Goal: Communication & Community: Answer question/provide support

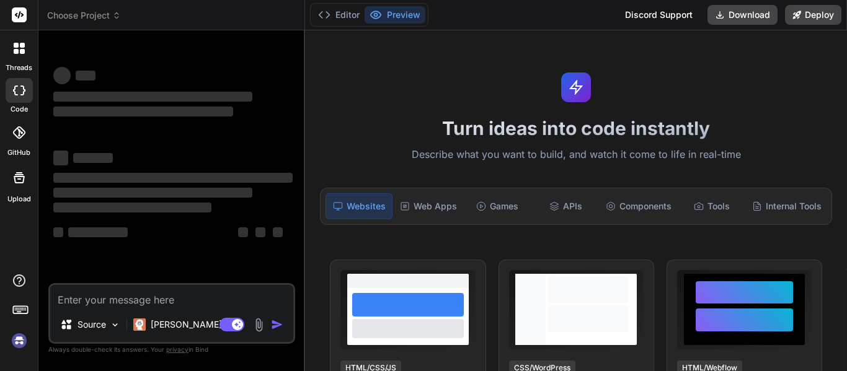
click at [7, 337] on div at bounding box center [19, 312] width 38 height 78
click at [14, 344] on img at bounding box center [19, 340] width 21 height 21
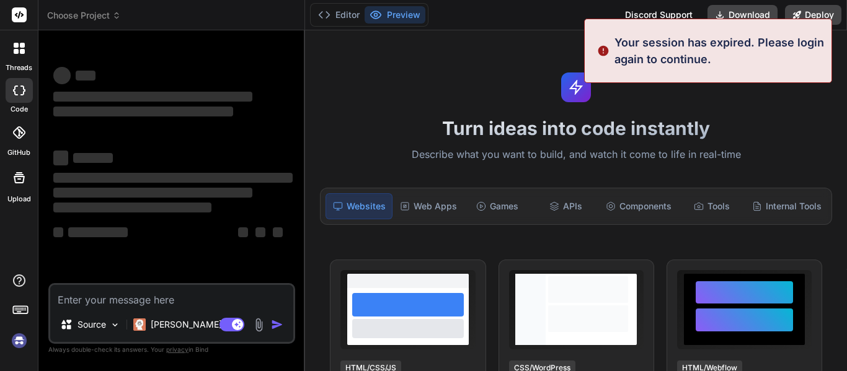
scroll to position [24, 0]
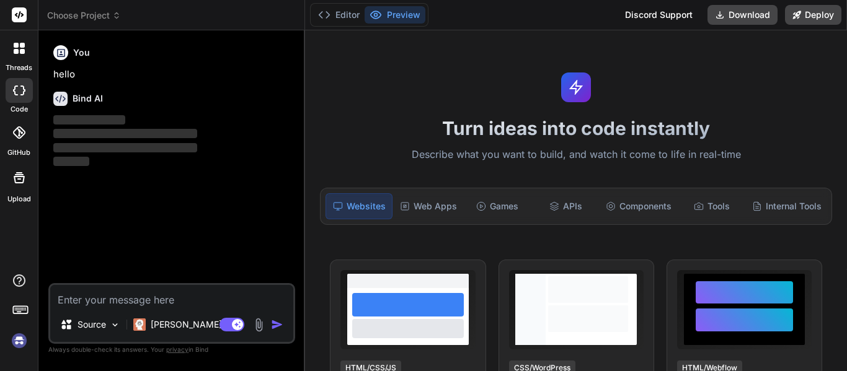
click at [6, 338] on div at bounding box center [19, 312] width 38 height 78
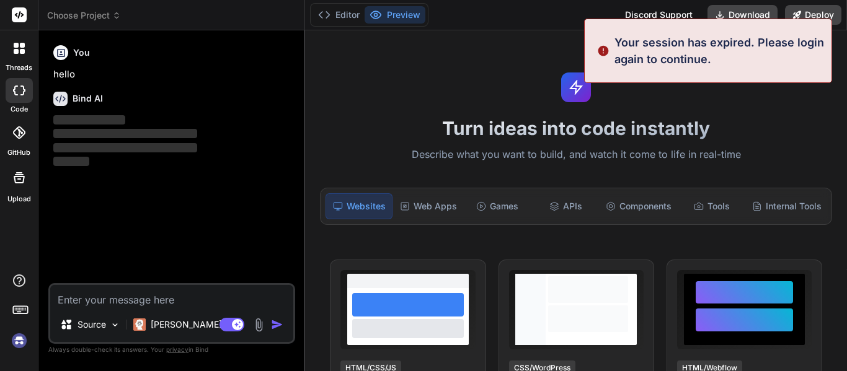
click at [13, 333] on img at bounding box center [19, 340] width 21 height 21
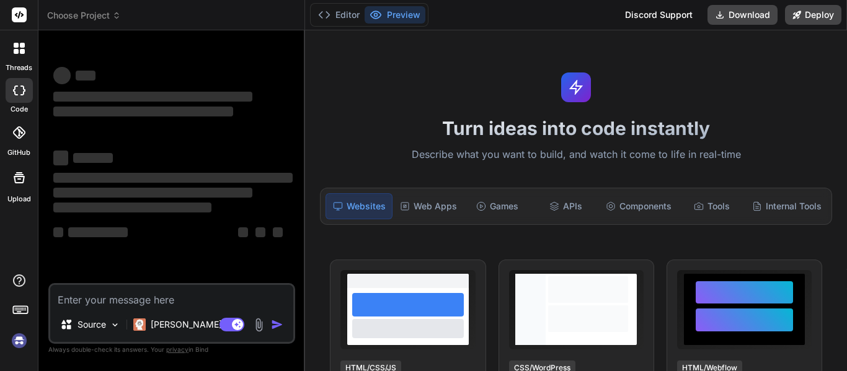
scroll to position [71, 0]
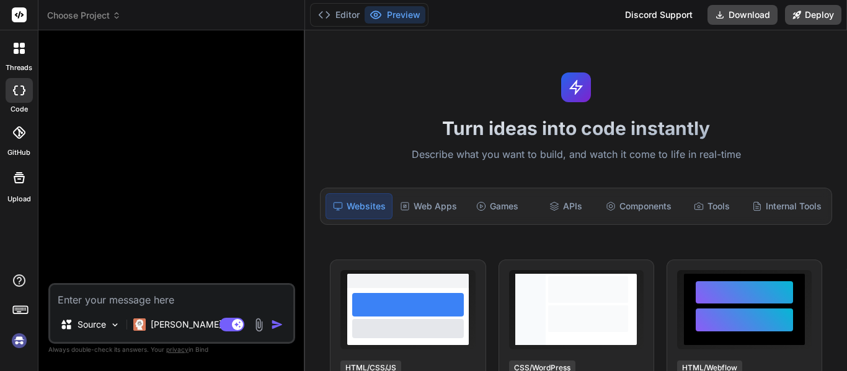
click at [22, 337] on img at bounding box center [19, 340] width 21 height 21
click at [15, 337] on img at bounding box center [19, 340] width 21 height 21
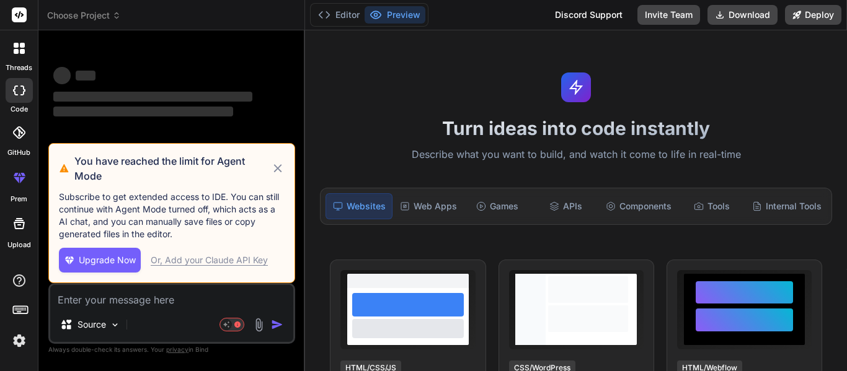
click at [87, 300] on textarea at bounding box center [171, 296] width 243 height 22
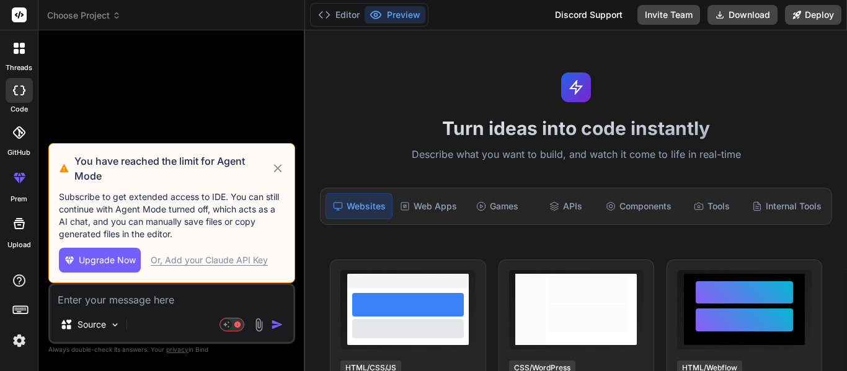
click at [279, 165] on icon at bounding box center [278, 168] width 14 height 15
type textarea "x"
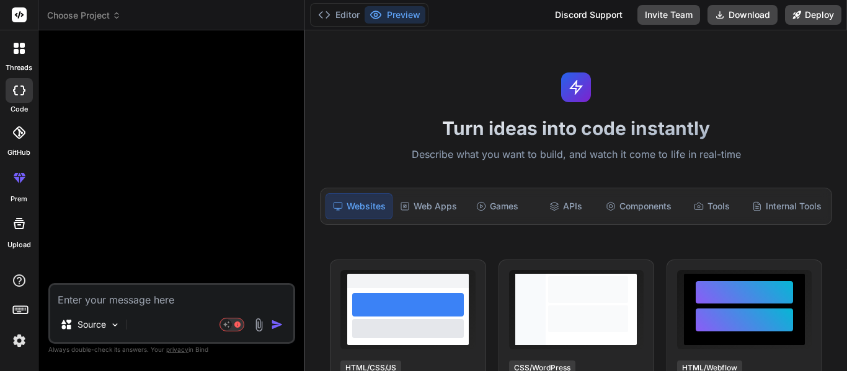
click at [91, 301] on textarea at bounding box center [171, 296] width 243 height 22
paste textarea "Hi Randall, I hope you are doing well, Thank you Randall I have successfully do…"
type textarea "Hi Randall, I hope you are doing well, Thank you Randall I have successfully do…"
type textarea "x"
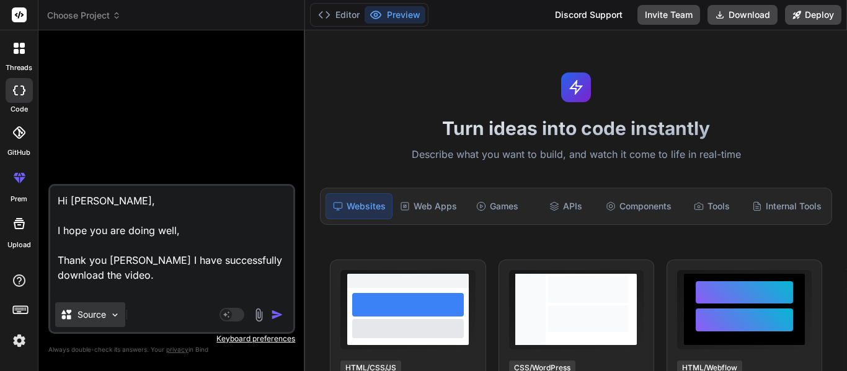
type textarea "Hi Randall, I hope you are doing well, Thank you Randall I have successfully do…"
type textarea "x"
type textarea "Hi Randall, I hope you are doing well, Thank you Randall I have successfully do…"
type textarea "x"
type textarea "Hi Randall, I hope you are doing well, Thank you Randall I have successfully do…"
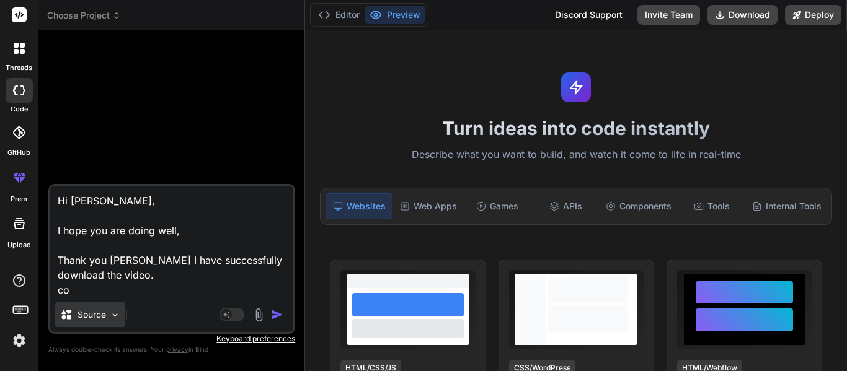
type textarea "x"
type textarea "Hi Randall, I hope you are doing well, Thank you Randall I have successfully do…"
type textarea "x"
type textarea "Hi Randall, I hope you are doing well, Thank you Randall I have successfully do…"
type textarea "x"
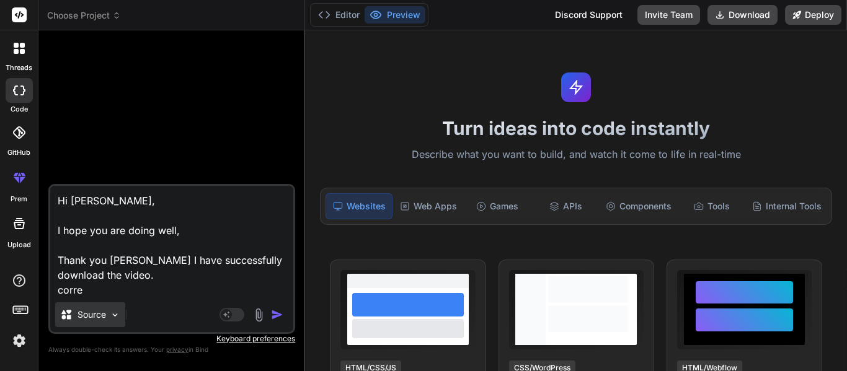
type textarea "Hi Randall, I hope you are doing well, Thank you Randall I have successfully do…"
type textarea "x"
type textarea "Hi Randall, I hope you are doing well, Thank you Randall I have successfully do…"
type textarea "x"
type textarea "Hi Randall, I hope you are doing well, Thank you Randall I have successfully do…"
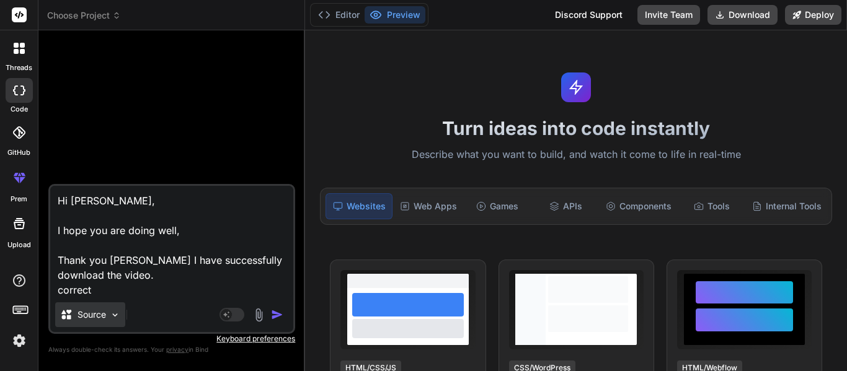
type textarea "x"
type textarea "Hi Randall, I hope you are doing well, Thank you Randall I have successfully do…"
type textarea "x"
type textarea "Hi Randall, I hope you are doing well, Thank you Randall I have successfully do…"
type textarea "x"
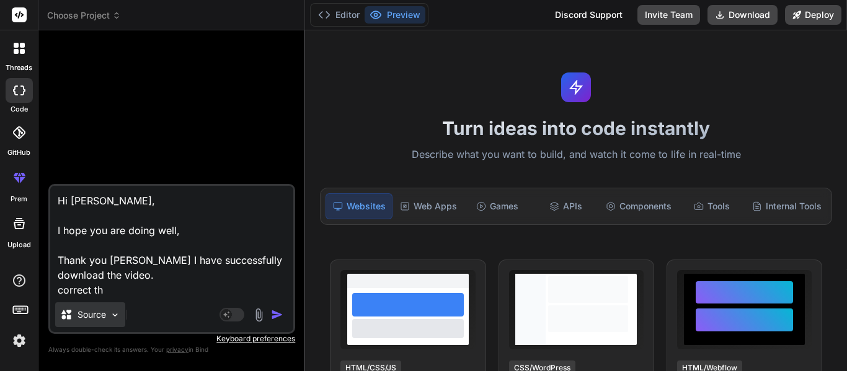
type textarea "Hi Randall, I hope you are doing well, Thank you Randall I have successfully do…"
type textarea "x"
type textarea "Hi Randall, I hope you are doing well, Thank you Randall I have successfully do…"
type textarea "x"
type textarea "Hi Randall, I hope you are doing well, Thank you Randall I have successfully do…"
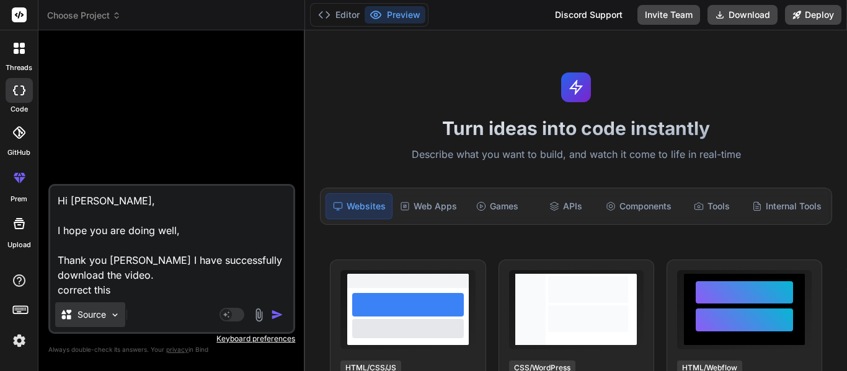
type textarea "x"
type textarea "Hi Randall, I hope you are doing well, Thank you Randall I have successfully do…"
type textarea "x"
type textarea "Hi Randall, I hope you are doing well, Thank you Randall I have successfully do…"
type textarea "x"
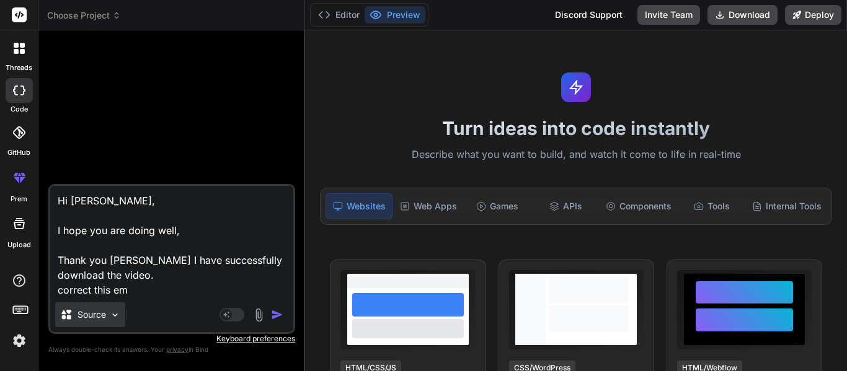
type textarea "Hi Randall, I hope you are doing well, Thank you Randall I have successfully do…"
type textarea "x"
type textarea "Hi Randall, I hope you are doing well, Thank you Randall I have successfully do…"
type textarea "x"
type textarea "Hi Randall, I hope you are doing well, Thank you Randall I have successfully do…"
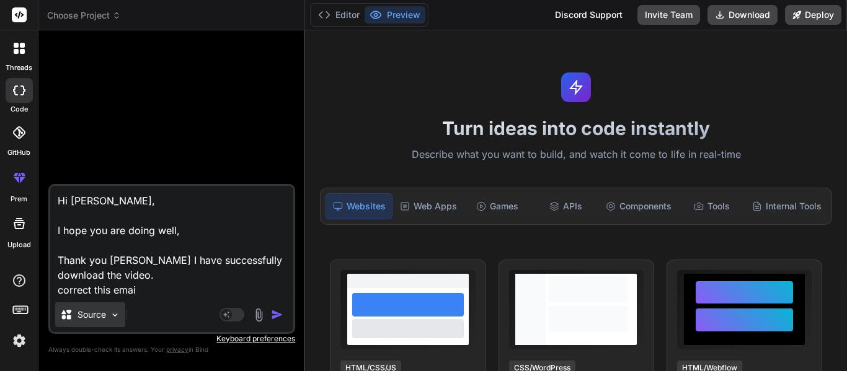
type textarea "x"
type textarea "Hi Randall, I hope you are doing well, Thank you Randall I have successfully do…"
type textarea "x"
type textarea "Hi Randall, I hope you are doing well, Thank you Randall I have successfully do…"
type textarea "x"
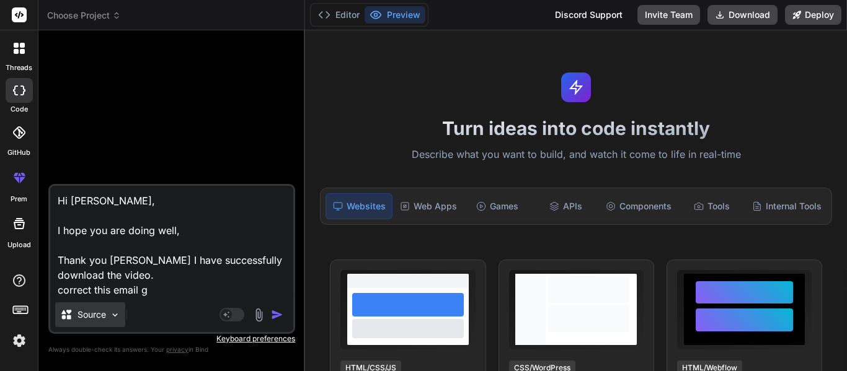
type textarea "Hi Randall, I hope you are doing well, Thank you Randall I have successfully do…"
type textarea "x"
type textarea "Hi Randall, I hope you are doing well, Thank you Randall I have successfully do…"
type textarea "x"
type textarea "Hi Randall, I hope you are doing well, Thank you Randall I have successfully do…"
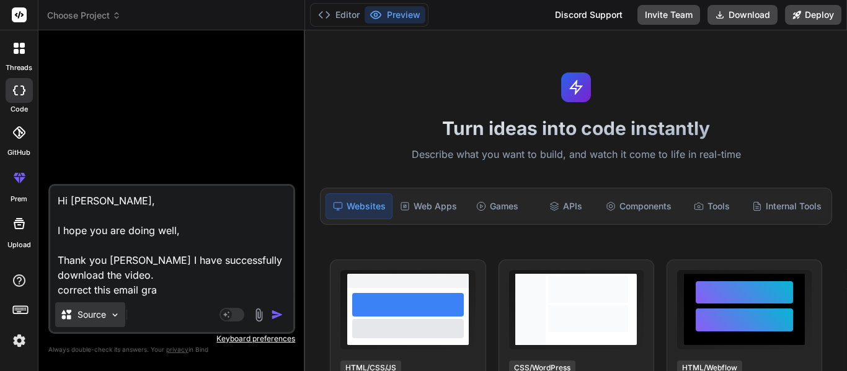
type textarea "x"
type textarea "Hi Randall, I hope you are doing well, Thank you Randall I have successfully do…"
type textarea "x"
type textarea "Hi Randall, I hope you are doing well, Thank you Randall I have successfully do…"
type textarea "x"
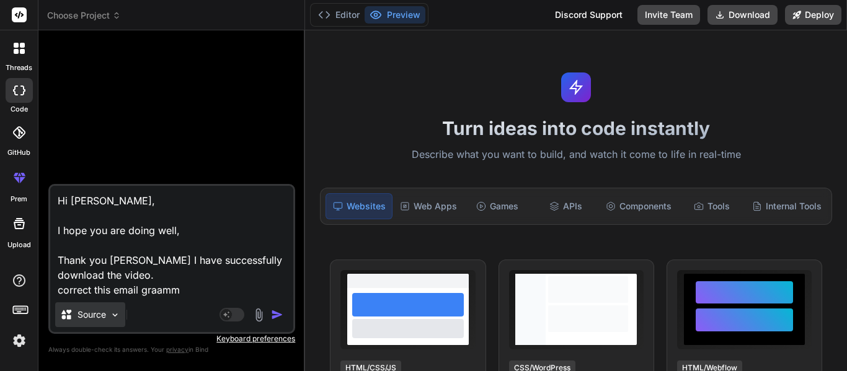
type textarea "Hi Randall, I hope you are doing well, Thank you Randall I have successfully do…"
type textarea "x"
type textarea "Hi Randall, I hope you are doing well, Thank you Randall I have successfully do…"
type textarea "x"
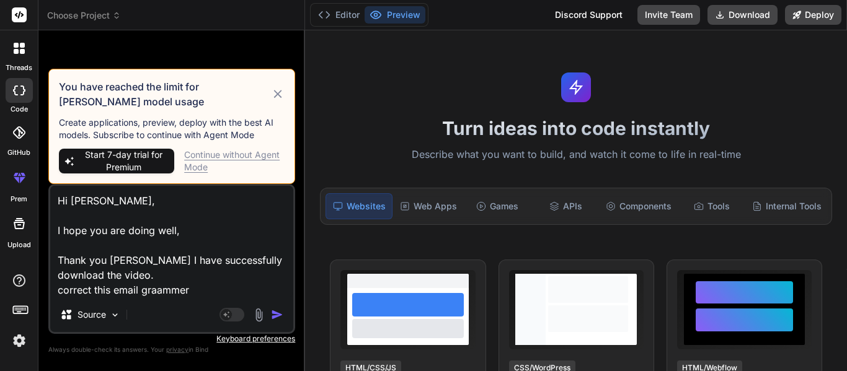
type textarea "Hi Randall, I hope you are doing well, Thank you Randall I have successfully do…"
click at [272, 312] on img "button" at bounding box center [277, 315] width 12 height 12
click at [253, 158] on div "Continue without Agent Mode" at bounding box center [234, 161] width 100 height 25
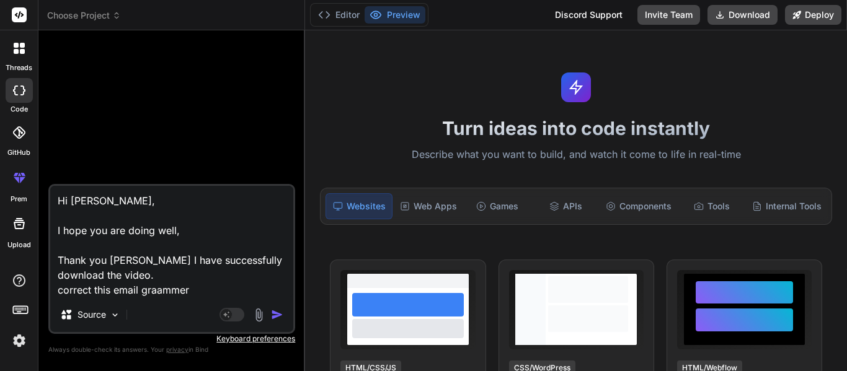
click at [275, 315] on img "button" at bounding box center [277, 315] width 12 height 12
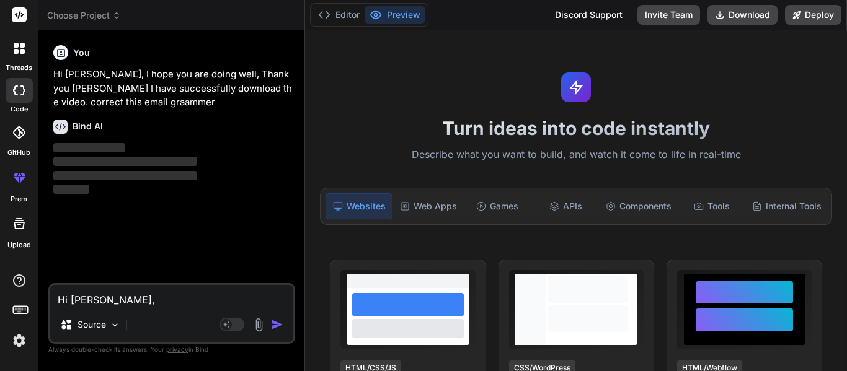
type textarea "x"
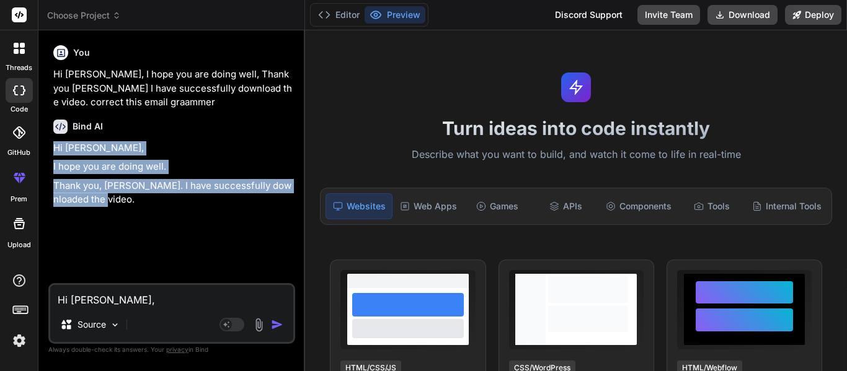
drag, startPoint x: 93, startPoint y: 201, endPoint x: 51, endPoint y: 149, distance: 66.5
click at [51, 149] on div "You Hi Randall, I hope you are doing well, Thank you Randall I have successfull…" at bounding box center [173, 161] width 244 height 243
click at [58, 167] on p "I hope you are doing well." at bounding box center [172, 167] width 239 height 14
drag, startPoint x: 53, startPoint y: 167, endPoint x: 97, endPoint y: 200, distance: 55.3
click at [97, 200] on div "Hi Randall, I hope you are doing well. Thank you, Randall. I have successfully …" at bounding box center [172, 174] width 239 height 66
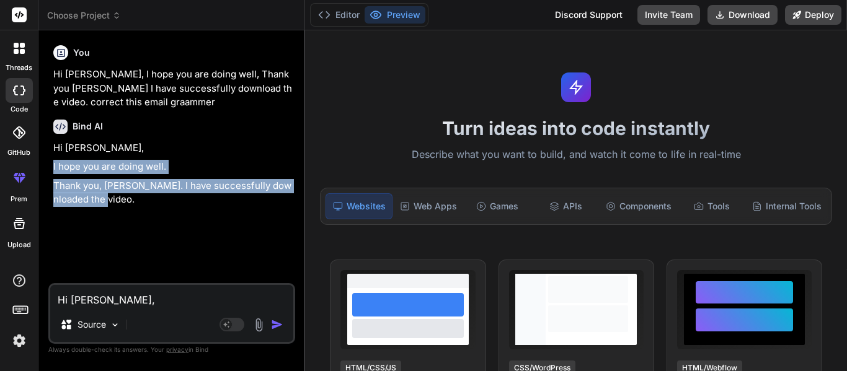
copy div "I hope you are doing well. Thank you, Randall. I have successfully downloaded t…"
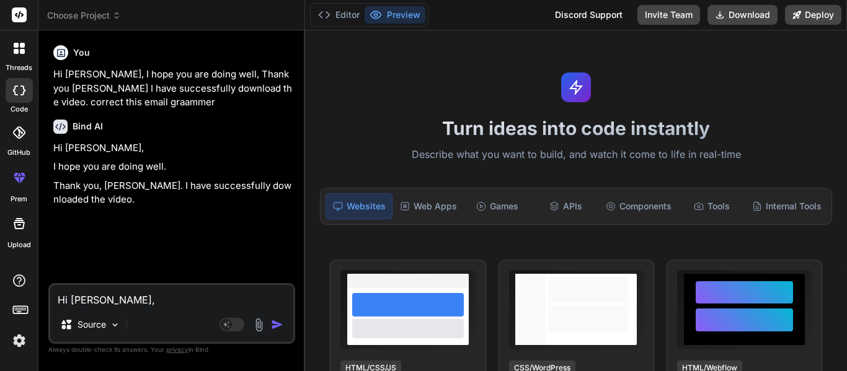
click at [135, 302] on textarea "Hi Randall, I hope you are doing well, Thank you Randall I have successfully do…" at bounding box center [171, 296] width 243 height 22
paste textarea "As I mentioned before. I am working on a a new video because we need to make th…"
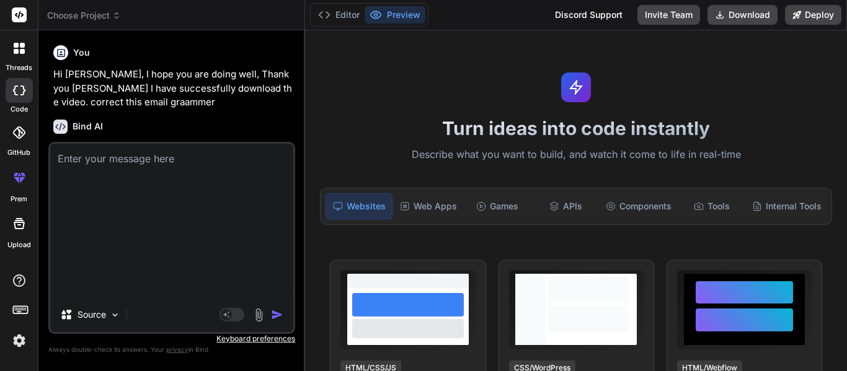
type textarea "As I mentioned before. I am working on a a new video because we need to make th…"
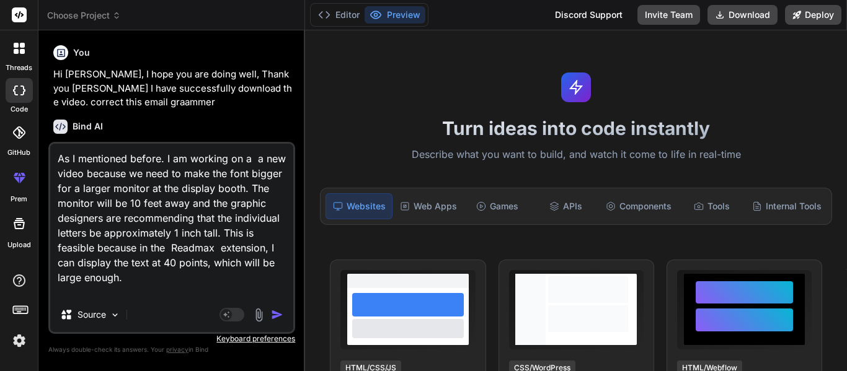
scroll to position [61, 0]
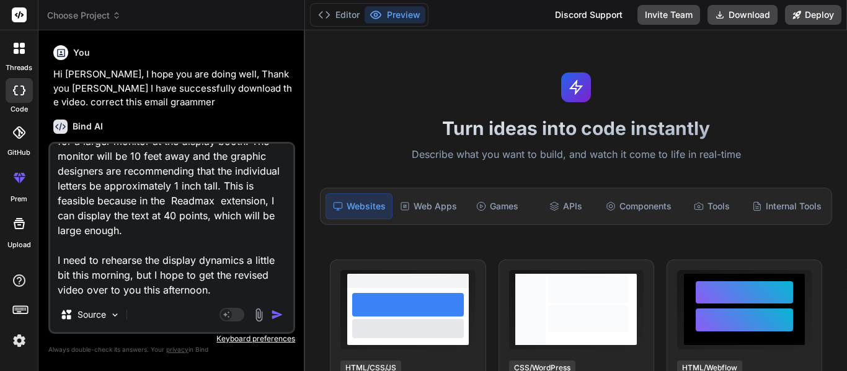
type textarea "x"
type textarea "As I mentioned before. I am working on a a new video because we need to make th…"
type textarea "x"
type textarea "As I mentioned before. I am working on a a new video because we need to make th…"
type textarea "x"
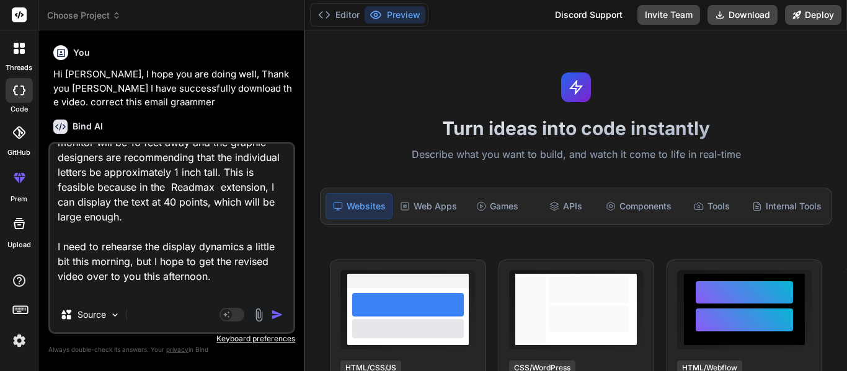
scroll to position [90, 0]
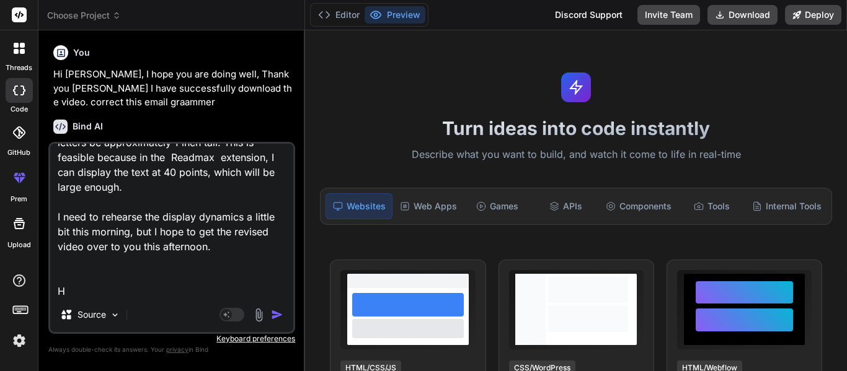
type textarea "As I mentioned before. I am working on a a new video because we need to make th…"
type textarea "x"
type textarea "As I mentioned before. I am working on a a new video because we need to make th…"
type textarea "x"
type textarea "As I mentioned before. I am working on a a new video because we need to make th…"
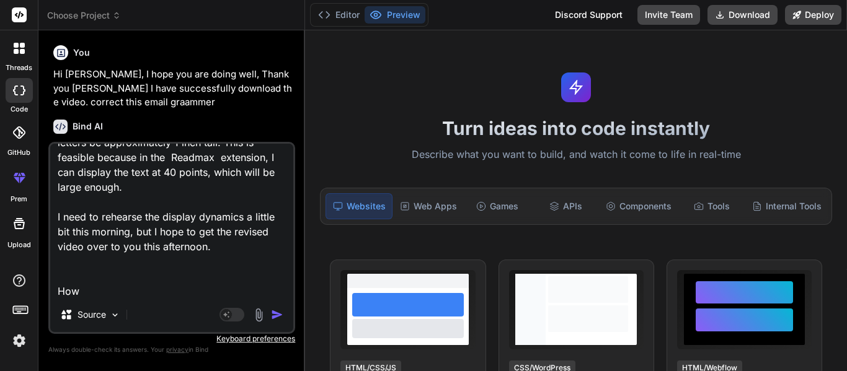
type textarea "x"
type textarea "As I mentioned before. I am working on a a new video because we need to make th…"
type textarea "x"
type textarea "As I mentioned before. I am working on a a new video because we need to make th…"
type textarea "x"
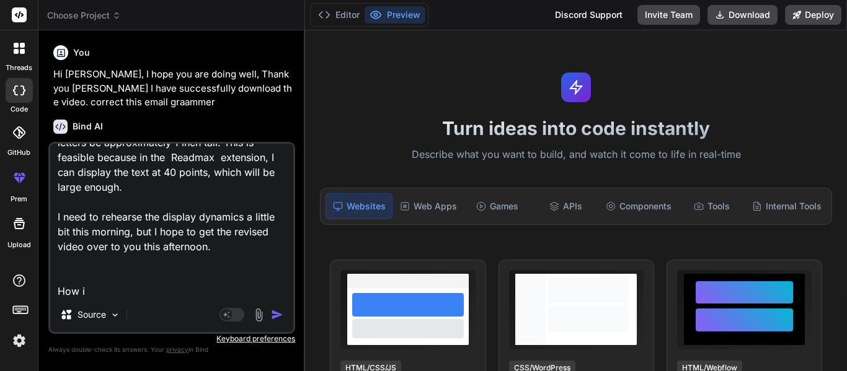
type textarea "As I mentioned before. I am working on a a new video because we need to make th…"
type textarea "x"
type textarea "As I mentioned before. I am working on a a new video because we need to make th…"
type textarea "x"
type textarea "As I mentioned before. I am working on a a new video because we need to make th…"
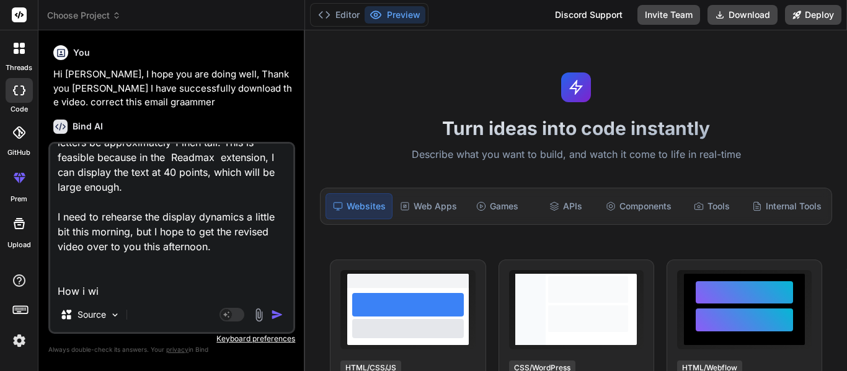
type textarea "x"
type textarea "As I mentioned before. I am working on a a new video because we need to make th…"
type textarea "x"
type textarea "As I mentioned before. I am working on a a new video because we need to make th…"
type textarea "x"
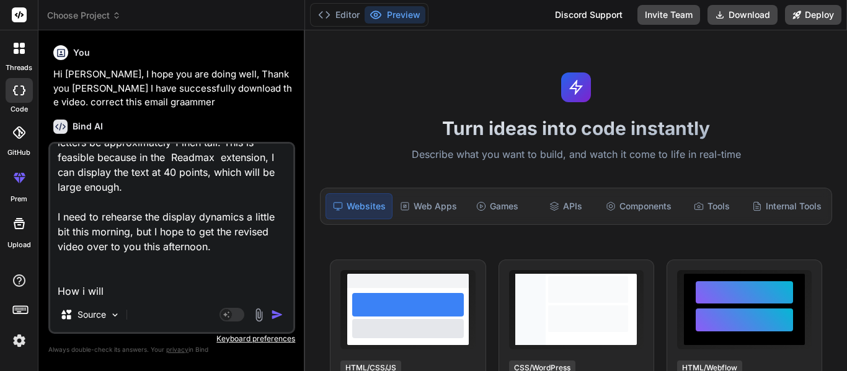
type textarea "As I mentioned before. I am working on a a new video because we need to make th…"
type textarea "x"
type textarea "As I mentioned before. I am working on a a new video because we need to make th…"
type textarea "x"
type textarea "As I mentioned before. I am working on a a new video because we need to make th…"
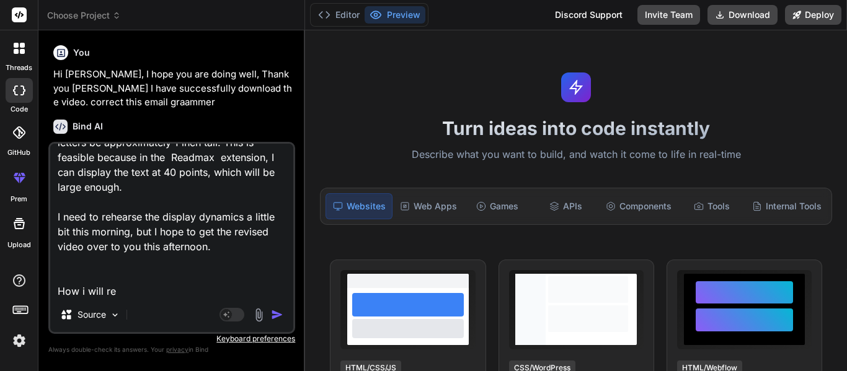
type textarea "x"
type textarea "As I mentioned before. I am working on a a new video because we need to make th…"
type textarea "x"
type textarea "As I mentioned before. I am working on a a new video because we need to make th…"
type textarea "x"
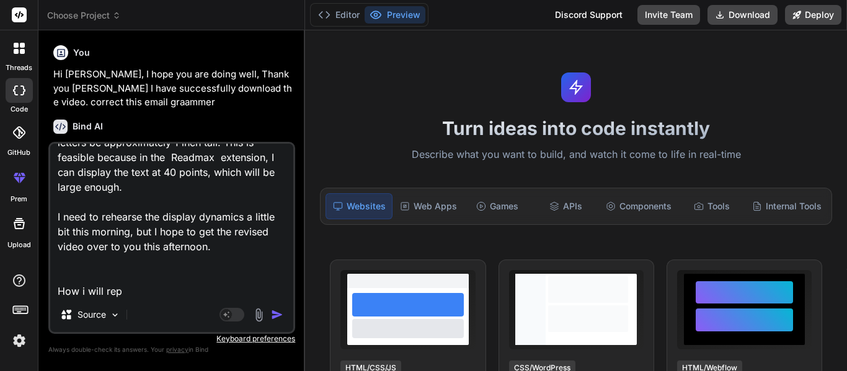
type textarea "As I mentioned before. I am working on a a new video because we need to make th…"
type textarea "x"
type textarea "As I mentioned before. I am working on a a new video because we need to make th…"
type textarea "x"
type textarea "As I mentioned before. I am working on a a new video because we need to make th…"
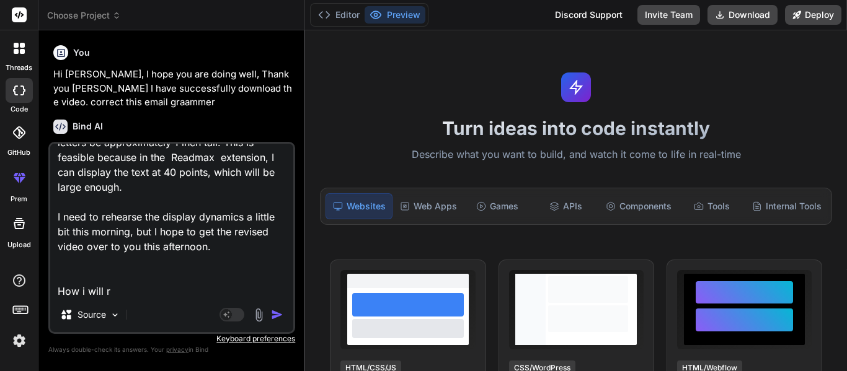
type textarea "x"
type textarea "As I mentioned before. I am working on a a new video because we need to make th…"
type textarea "x"
type textarea "As I mentioned before. I am working on a a new video because we need to make th…"
type textarea "x"
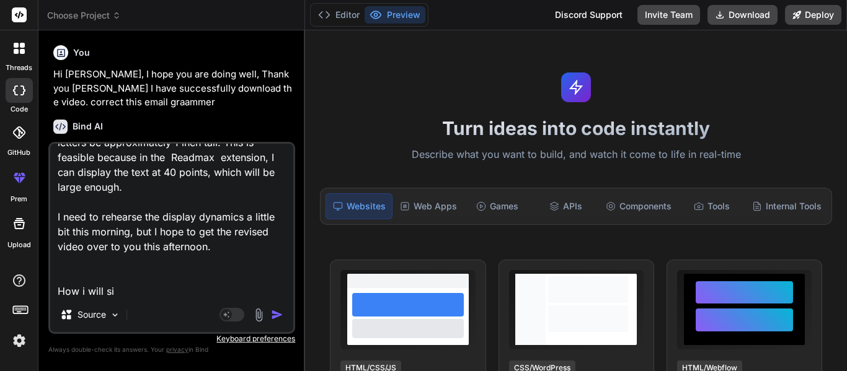
type textarea "As I mentioned before. I am working on a a new video because we need to make th…"
type textarea "x"
type textarea "As I mentioned before. I am working on a a new video because we need to make th…"
type textarea "x"
type textarea "As I mentioned before. I am working on a a new video because we need to make th…"
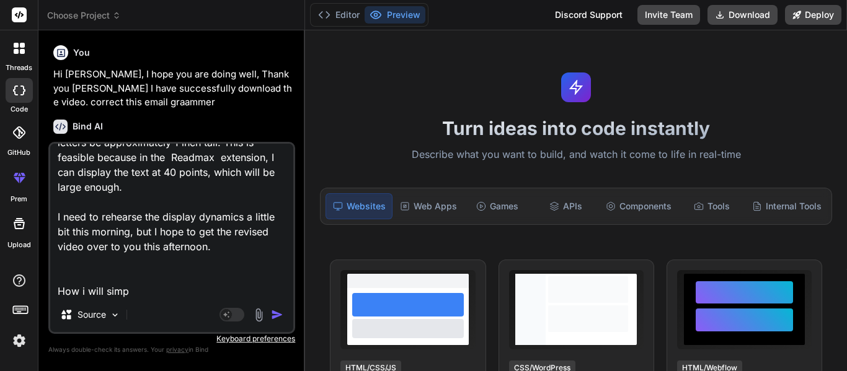
type textarea "x"
type textarea "As I mentioned before. I am working on a a new video because we need to make th…"
type textarea "x"
type textarea "As I mentioned before. I am working on a a new video because we need to make th…"
type textarea "x"
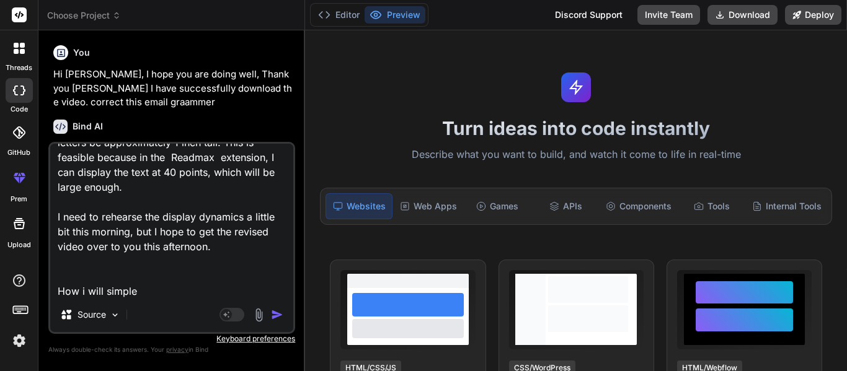
type textarea "As I mentioned before. I am working on a a new video because we need to make th…"
type textarea "x"
type textarea "As I mentioned before. I am working on a a new video because we need to make th…"
type textarea "x"
type textarea "As I mentioned before. I am working on a a new video because we need to make th…"
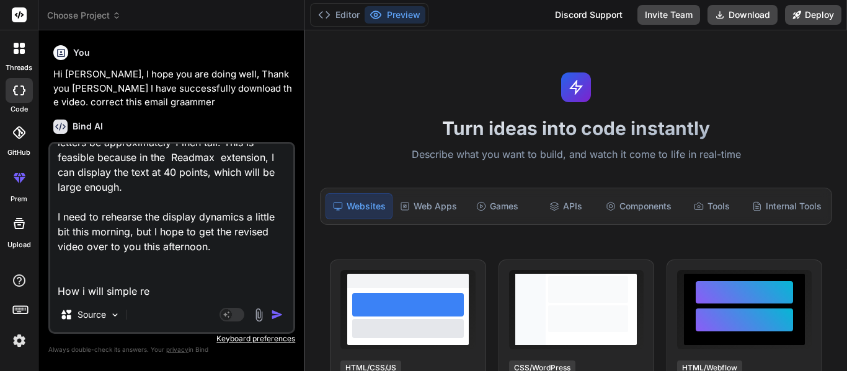
type textarea "x"
type textarea "As I mentioned before. I am working on a a new video because we need to make th…"
type textarea "x"
type textarea "As I mentioned before. I am working on a a new video because we need to make th…"
type textarea "x"
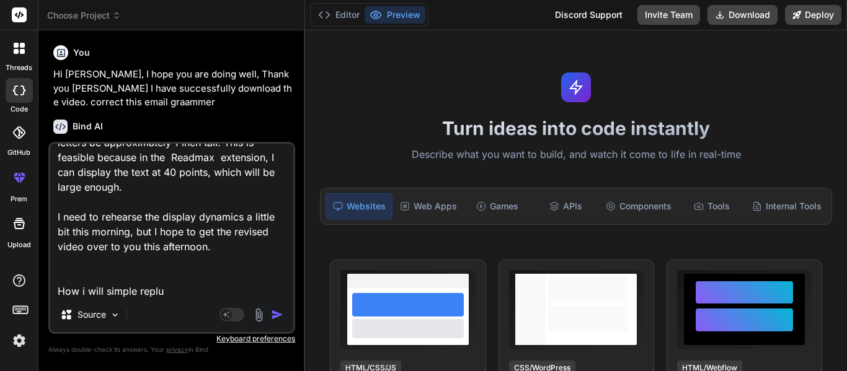
type textarea "As I mentioned before. I am working on a a new video because we need to make th…"
type textarea "x"
type textarea "As I mentioned before. I am working on a a new video because we need to make th…"
type textarea "x"
type textarea "As I mentioned before. I am working on a a new video because we need to make th…"
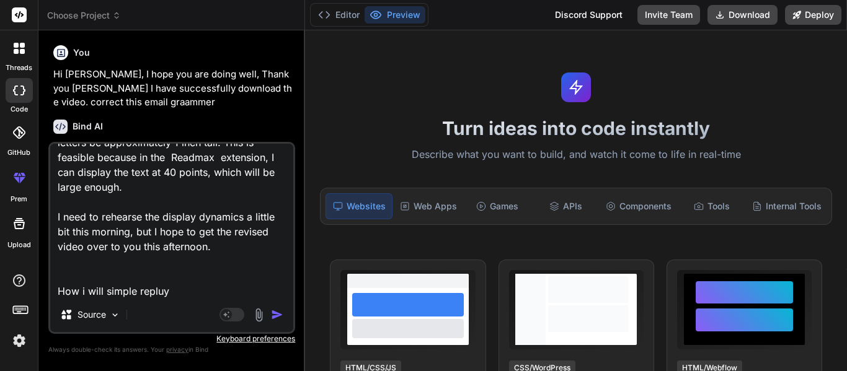
type textarea "x"
type textarea "As I mentioned before. I am working on a a new video because we need to make th…"
type textarea "x"
type textarea "As I mentioned before. I am working on a a new video because we need to make th…"
type textarea "x"
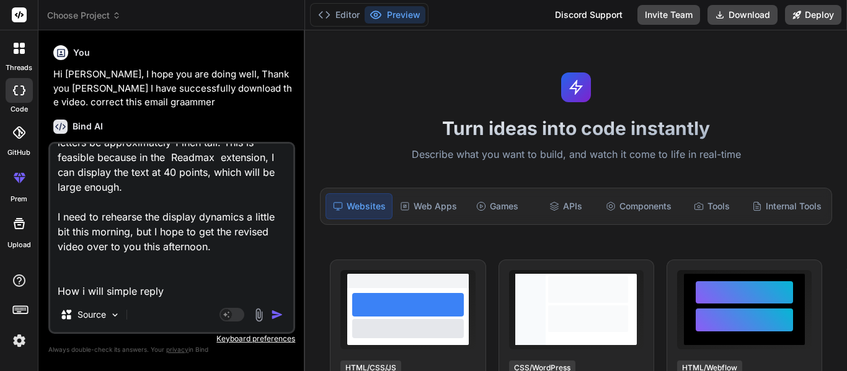
type textarea "As I mentioned before. I am working on a a new video because we need to make th…"
type textarea "x"
type textarea "As I mentioned before. I am working on a a new video because we need to make th…"
type textarea "x"
type textarea "As I mentioned before. I am working on a a new video because we need to make th…"
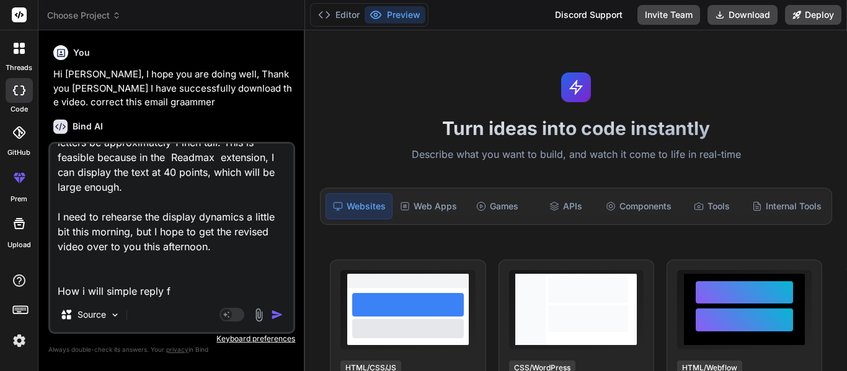
type textarea "x"
type textarea "As I mentioned before. I am working on a a new video because we need to make th…"
type textarea "x"
type textarea "As I mentioned before. I am working on a a new video because we need to make th…"
type textarea "x"
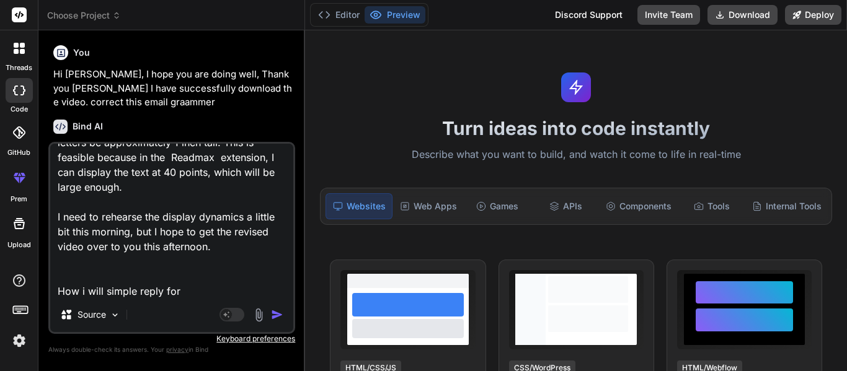
type textarea "As I mentioned before. I am working on a a new video because we need to make th…"
type textarea "x"
type textarea "As I mentioned before. I am working on a a new video because we need to make th…"
type textarea "x"
type textarea "As I mentioned before. I am working on a a new video because we need to make th…"
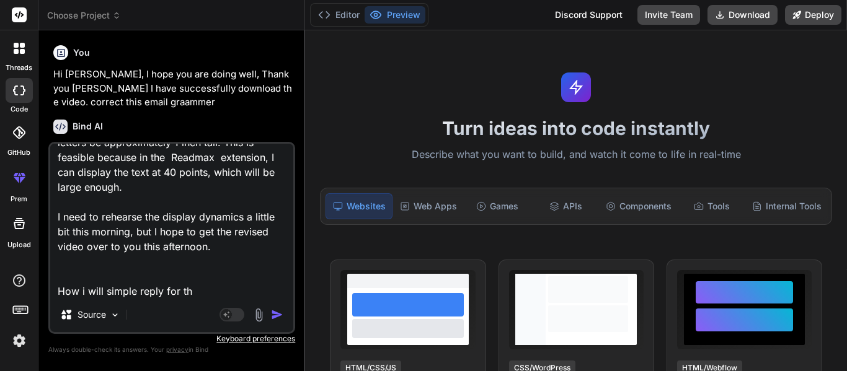
type textarea "x"
type textarea "As I mentioned before. I am working on a a new video because we need to make th…"
type textarea "x"
type textarea "As I mentioned before. I am working on a a new video because we need to make th…"
type textarea "x"
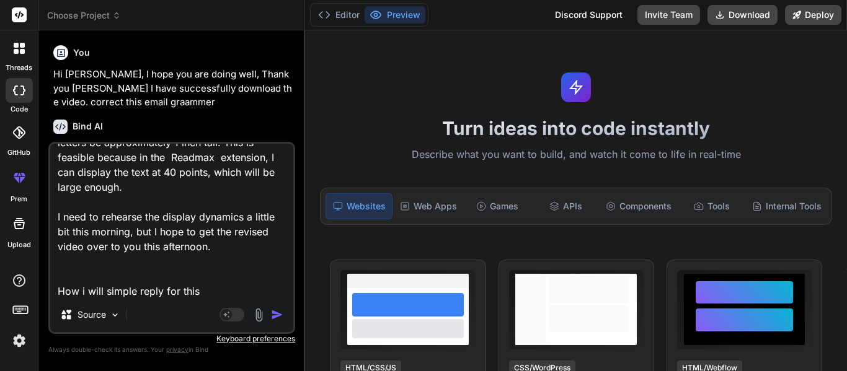
type textarea "As I mentioned before. I am working on a a new video because we need to make th…"
type textarea "x"
type textarea "As I mentioned before. I am working on a a new video because we need to make th…"
type textarea "x"
type textarea "As I mentioned before. I am working on a a new video because we need to make th…"
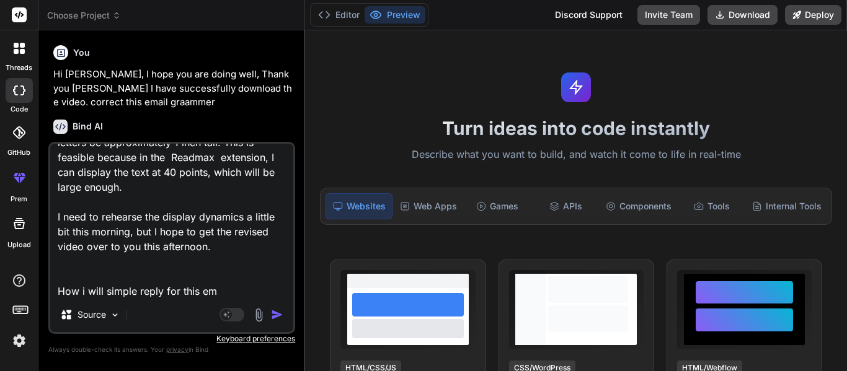
type textarea "x"
type textarea "As I mentioned before. I am working on a a new video because we need to make th…"
type textarea "x"
type textarea "As I mentioned before. I am working on a a new video because we need to make th…"
type textarea "x"
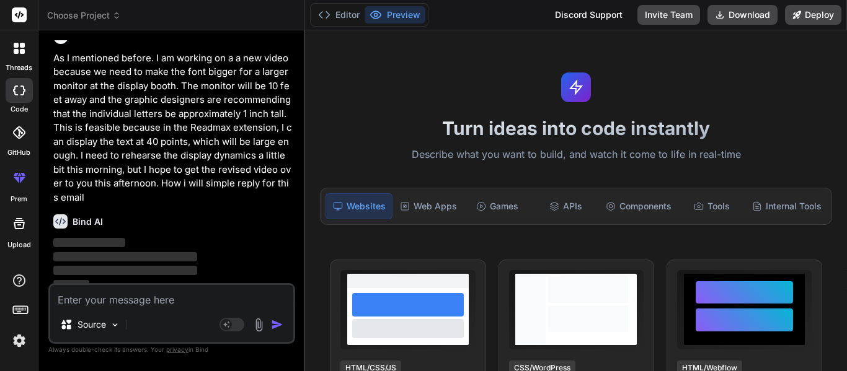
scroll to position [194, 0]
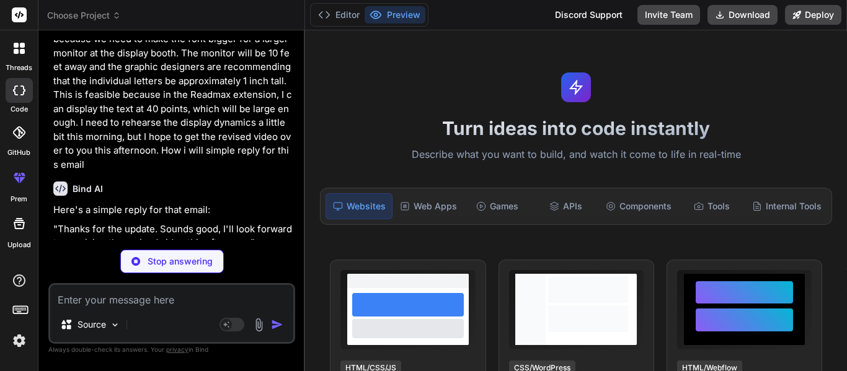
type textarea "x"
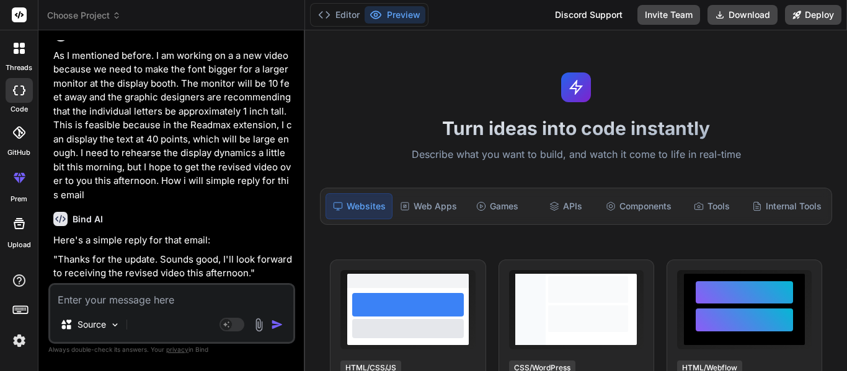
scroll to position [188, 0]
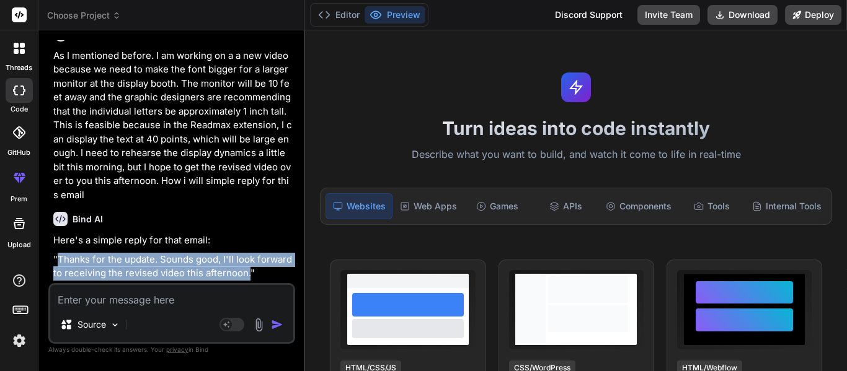
drag, startPoint x: 247, startPoint y: 273, endPoint x: 57, endPoint y: 258, distance: 190.9
click at [57, 258] on p ""Thanks for the update. Sounds good, I'll look forward to receiving the revised…" at bounding box center [172, 267] width 239 height 28
copy p "Thanks for the update. Sounds good, I'll look forward to receiving the revised …"
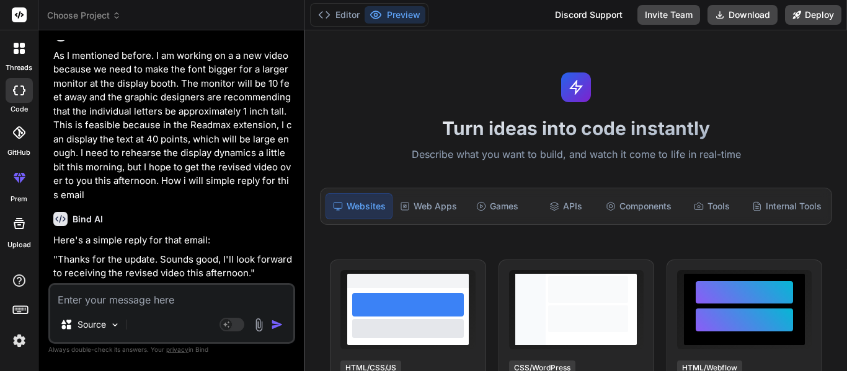
click at [106, 296] on textarea at bounding box center [171, 296] width 243 height 22
paste textarea "Thanks for the update. Sounds good, I'll look forward to receiving the revised …"
type textarea "Thanks for the update. Sounds good, I'll look forward to receiving the revised …"
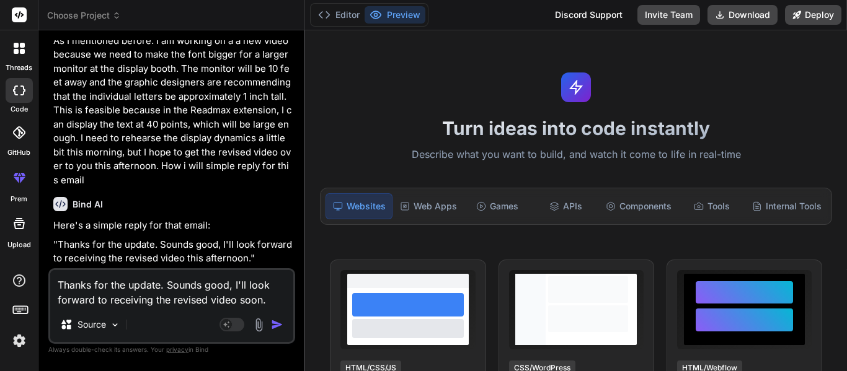
type textarea "x"
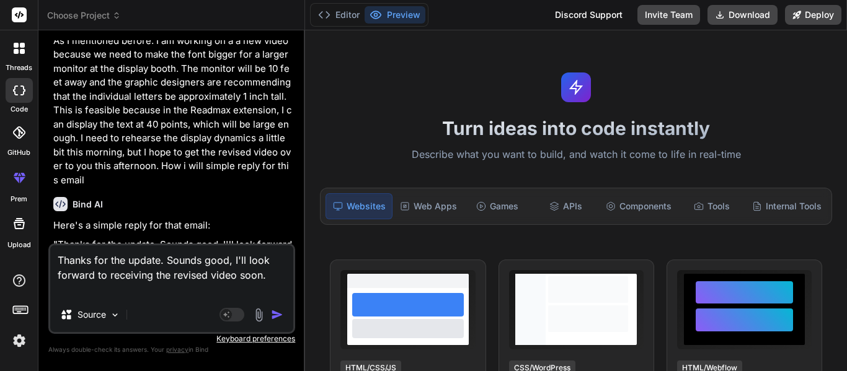
type textarea "Thanks for the update. Sounds good, I'll look forward to receiving the revised …"
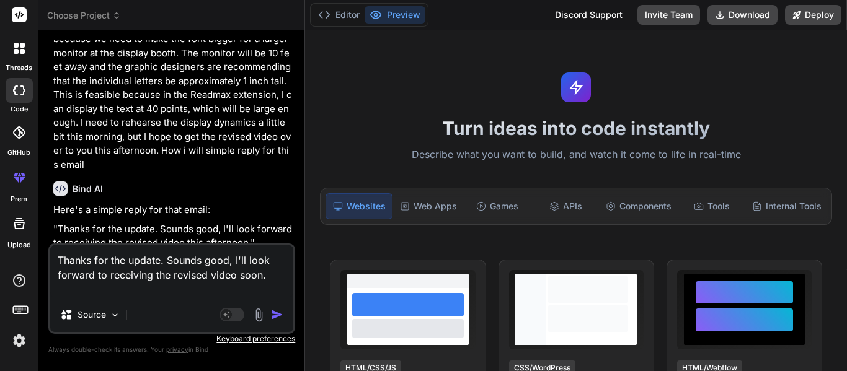
type textarea "x"
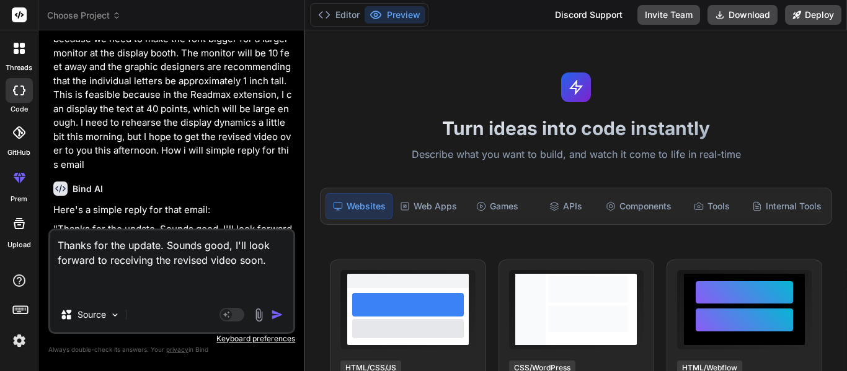
type textarea "Thanks for the update. Sounds good, I'll look forward to receiving the revised …"
type textarea "x"
type textarea "Thanks for the update. Sounds good, I'll look forward to receiving the revised …"
type textarea "x"
type textarea "Thanks for the update. Sounds good, I'll look forward to receiving the revised …"
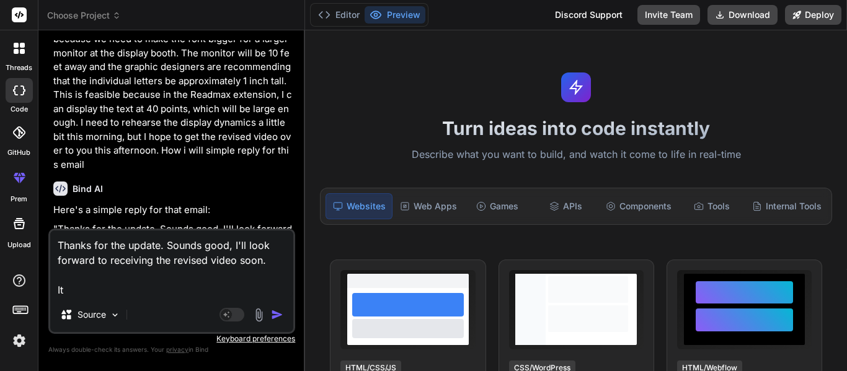
type textarea "x"
type textarea "Thanks for the update. Sounds good, I'll look forward to receiving the revised …"
type textarea "x"
type textarea "Thanks for the update. Sounds good, I'll look forward to receiving the revised …"
type textarea "x"
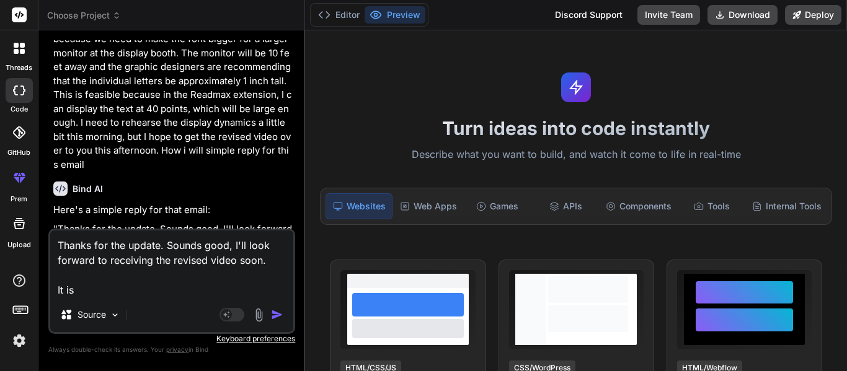
type textarea "Thanks for the update. Sounds good, I'll look forward to receiving the revised …"
type textarea "x"
type textarea "Thanks for the update. Sounds good, I'll look forward to receiving the revised …"
type textarea "x"
type textarea "Thanks for the update. Sounds good, I'll look forward to receiving the revised …"
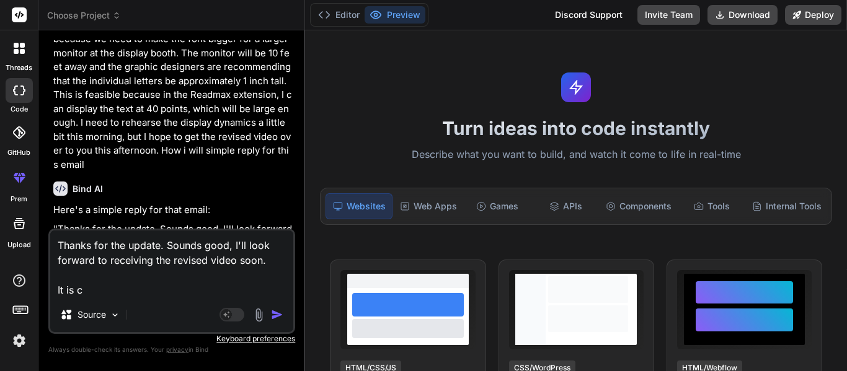
type textarea "x"
type textarea "Thanks for the update. Sounds good, I'll look forward to receiving the revised …"
type textarea "x"
type textarea "Thanks for the update. Sounds good, I'll look forward to receiving the revised …"
type textarea "x"
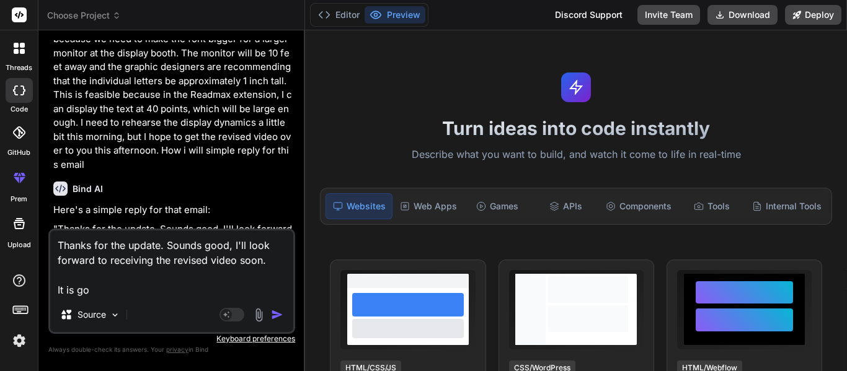
type textarea "Thanks for the update. Sounds good, I'll look forward to receiving the revised …"
type textarea "x"
type textarea "Thanks for the update. Sounds good, I'll look forward to receiving the revised …"
type textarea "x"
type textarea "Thanks for the update. Sounds good, I'll look forward to receiving the revised …"
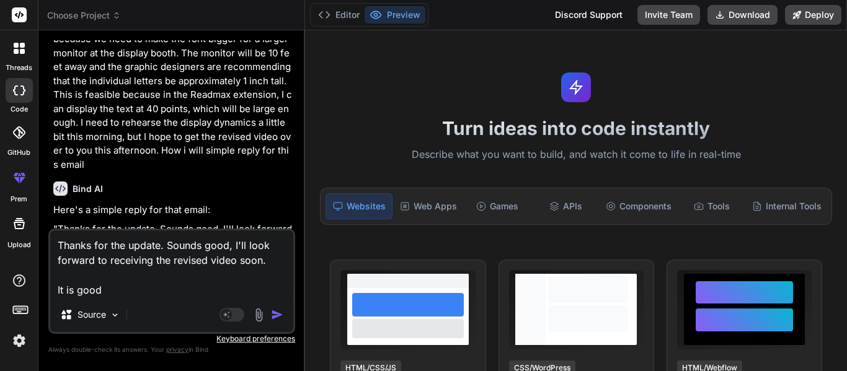
type textarea "x"
type textarea "Thanks for the update. Sounds good, I'll look forward to receiving the revised …"
type textarea "x"
type textarea "Thanks for the update. Sounds good, I'll look forward to receiving the revised …"
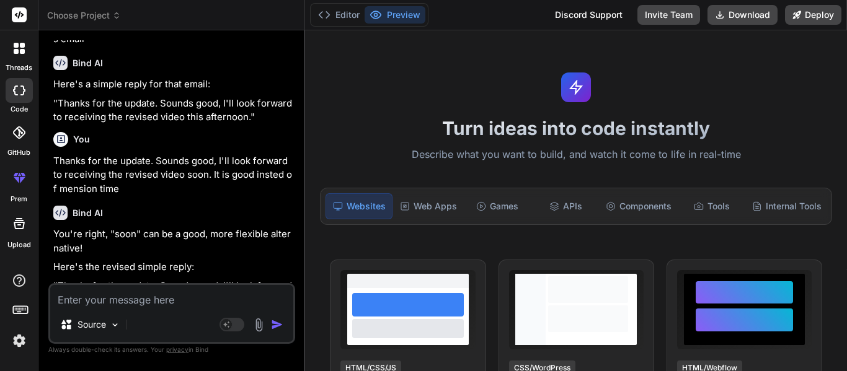
scroll to position [371, 0]
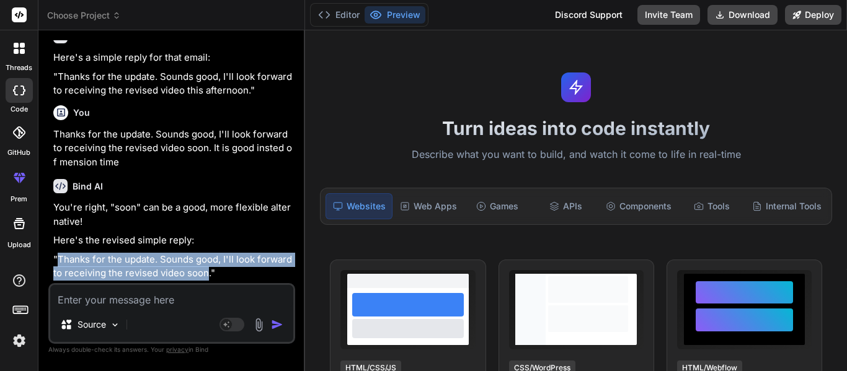
drag, startPoint x: 56, startPoint y: 257, endPoint x: 208, endPoint y: 273, distance: 152.1
click at [208, 273] on p ""Thanks for the update. Sounds good, I'll look forward to receiving the revised…" at bounding box center [172, 267] width 239 height 28
copy p "Thanks for the update. Sounds good, I'll look forward to receiving the revised …"
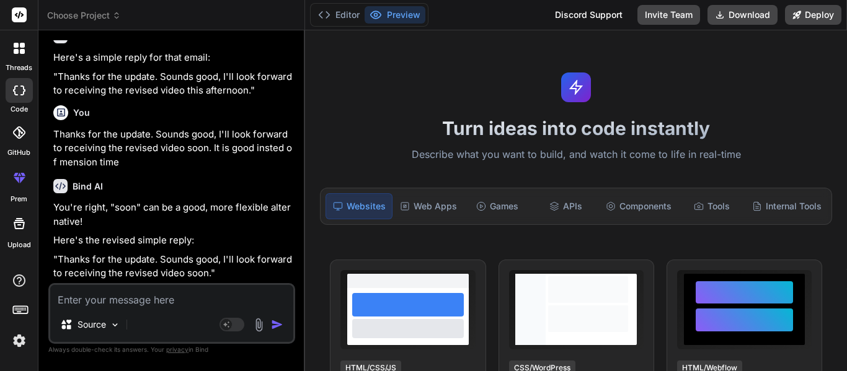
click at [123, 301] on textarea at bounding box center [171, 296] width 243 height 22
paste textarea "import { Box, Button, Checkbox, Dialog, DialogActions, DialogContent, DialogTit…"
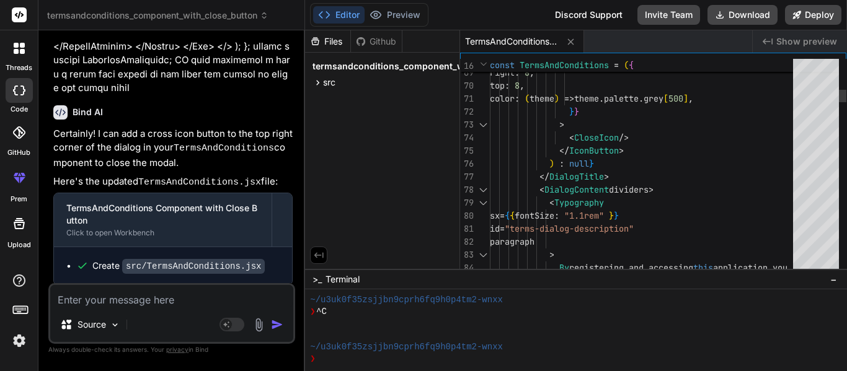
scroll to position [0, 0]
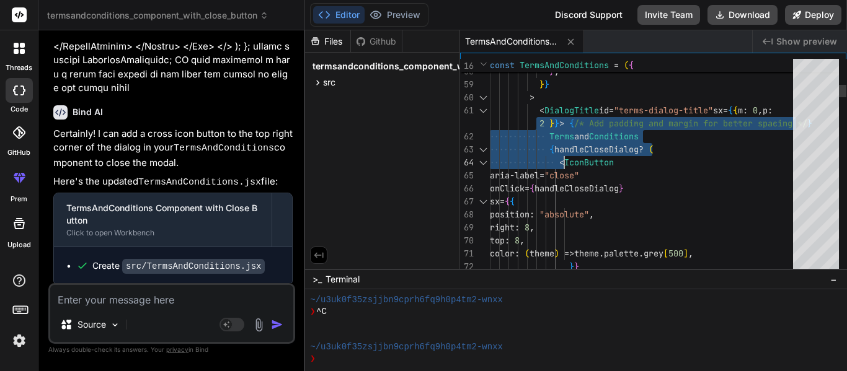
drag, startPoint x: 537, startPoint y: 112, endPoint x: 565, endPoint y: 153, distance: 49.5
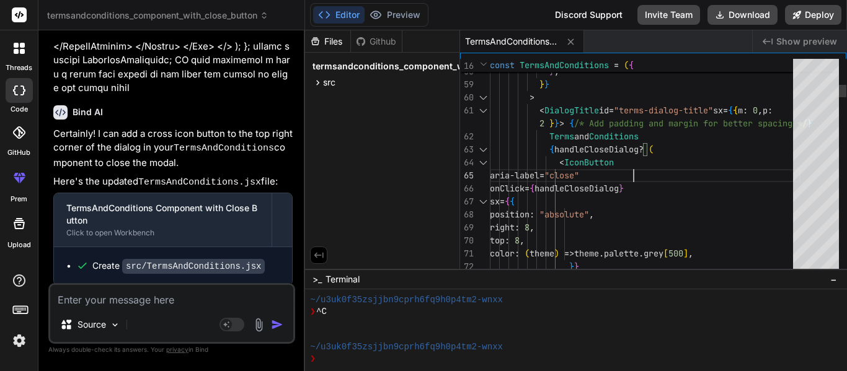
click at [486, 111] on div at bounding box center [483, 110] width 16 height 13
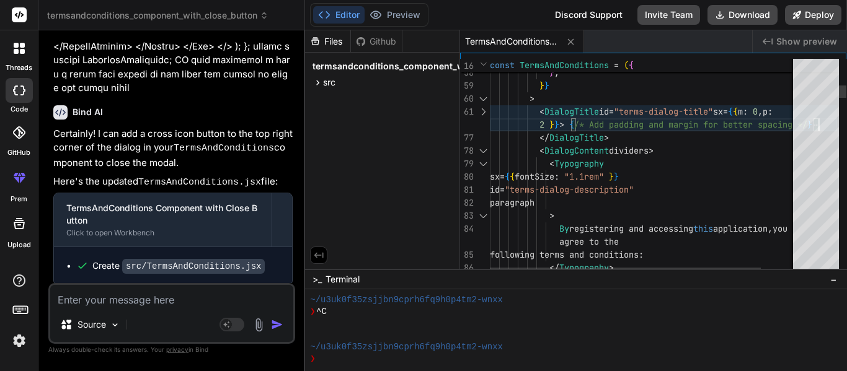
click at [485, 149] on div at bounding box center [483, 150] width 16 height 13
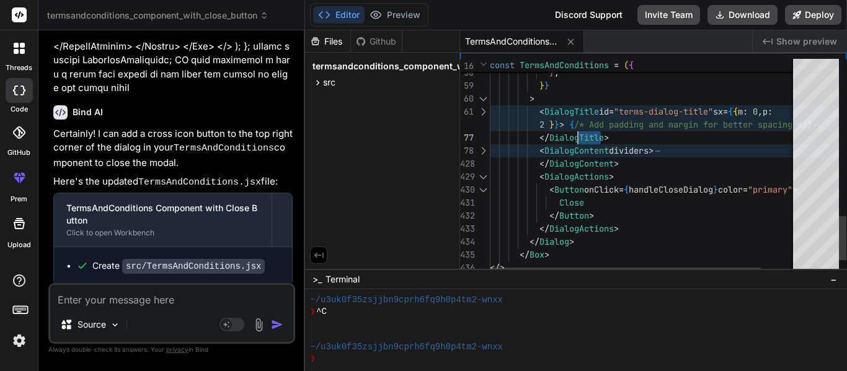
drag, startPoint x: 623, startPoint y: 137, endPoint x: 588, endPoint y: 129, distance: 36.2
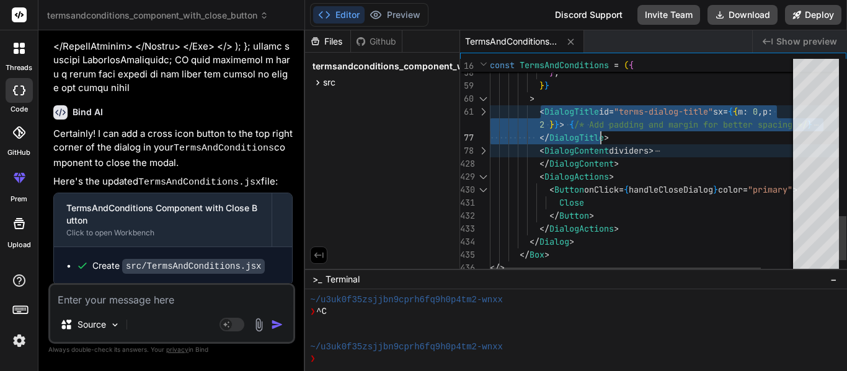
drag, startPoint x: 541, startPoint y: 109, endPoint x: 616, endPoint y: 135, distance: 80.0
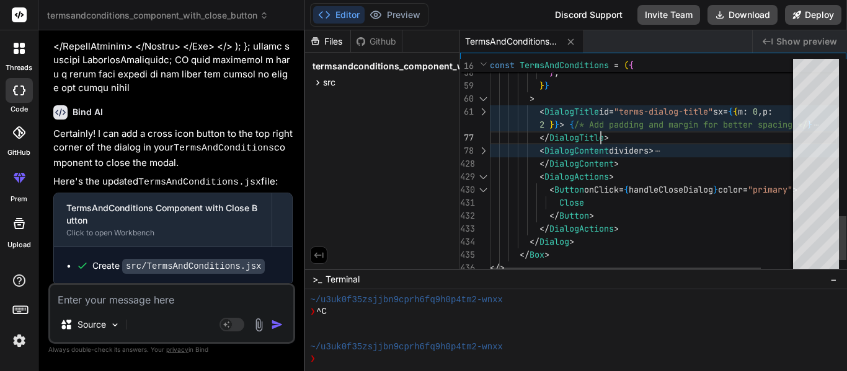
click at [481, 110] on div at bounding box center [483, 111] width 16 height 13
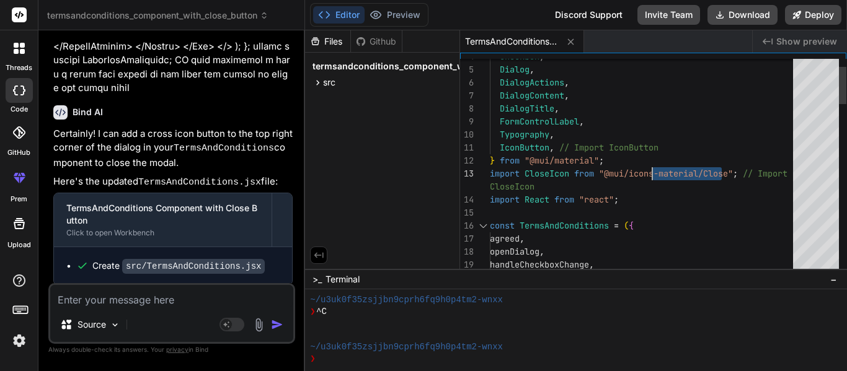
drag, startPoint x: 742, startPoint y: 173, endPoint x: 644, endPoint y: 170, distance: 98.0
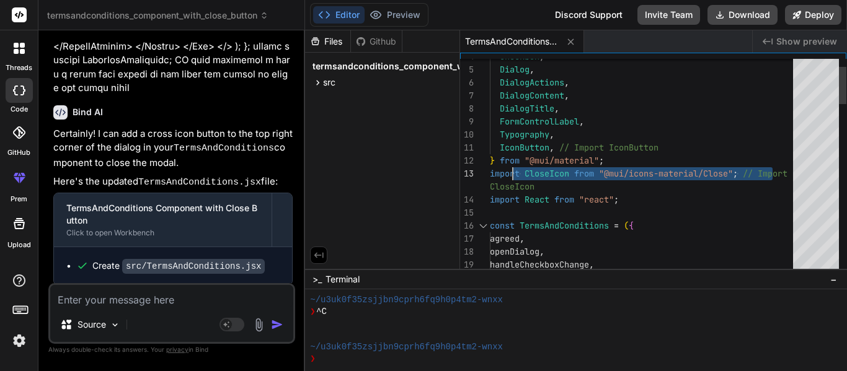
drag, startPoint x: 492, startPoint y: 175, endPoint x: 513, endPoint y: 172, distance: 21.8
drag, startPoint x: 556, startPoint y: 184, endPoint x: 490, endPoint y: 169, distance: 67.5
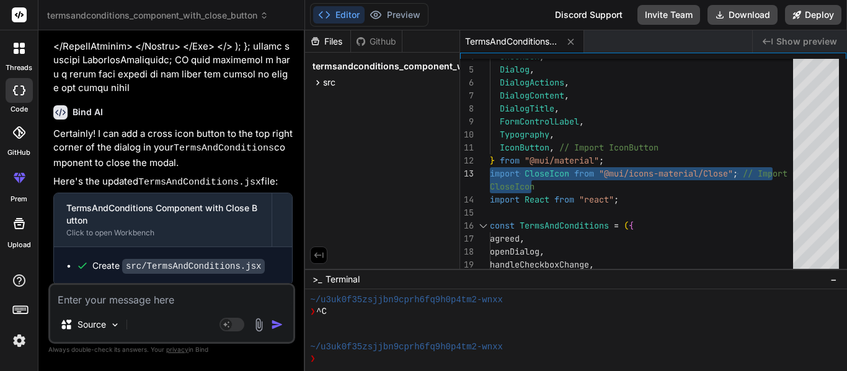
click at [69, 303] on textarea at bounding box center [171, 296] width 243 height 22
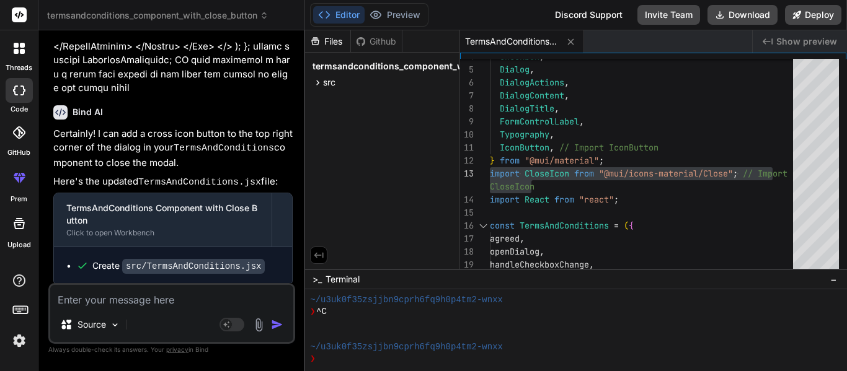
click at [102, 290] on textarea at bounding box center [171, 296] width 243 height 22
paste textarea "<Typography variant="h2" color="text.secondary"> No record found </Typography>"
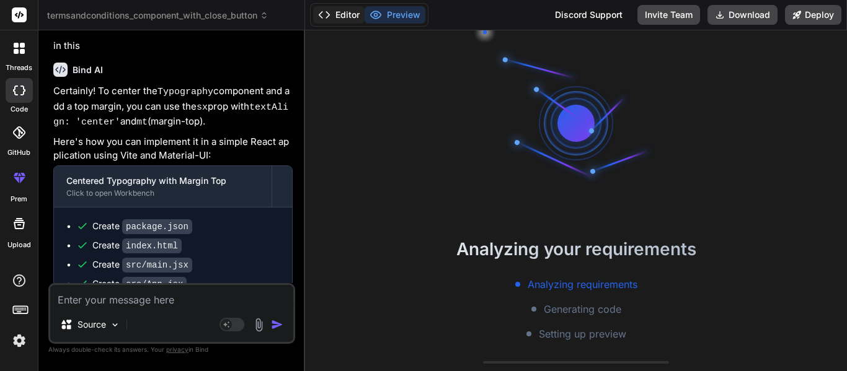
click at [345, 15] on button "Editor" at bounding box center [338, 14] width 51 height 17
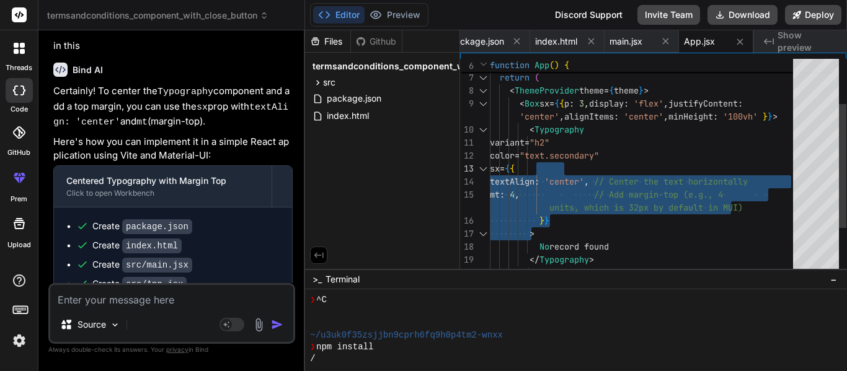
drag, startPoint x: 552, startPoint y: 223, endPoint x: 536, endPoint y: 167, distance: 58.8
click at [536, 167] on div "function App ( ) { return ( < ThemeProvider theme = { theme } > < Box sx = { { …" at bounding box center [645, 168] width 311 height 377
click at [556, 201] on div "function App ( ) { return ( < ThemeProvider theme = { theme } > < Box sx = { { …" at bounding box center [645, 168] width 311 height 377
drag, startPoint x: 552, startPoint y: 219, endPoint x: 541, endPoint y: 158, distance: 61.9
click at [543, 170] on div "function App ( ) { return ( < ThemeProvider theme = { theme } > < Box sx = { { …" at bounding box center [645, 168] width 311 height 377
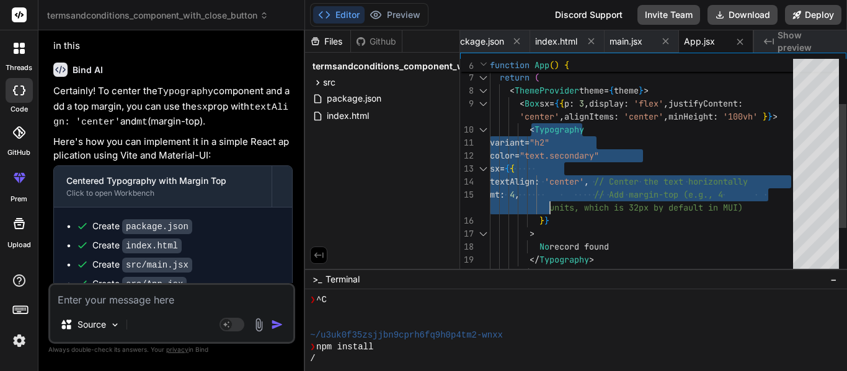
drag, startPoint x: 531, startPoint y: 129, endPoint x: 558, endPoint y: 180, distance: 57.7
click at [558, 196] on div "function App ( ) { return ( < ThemeProvider theme = { theme } > < Box sx = { { …" at bounding box center [645, 168] width 311 height 377
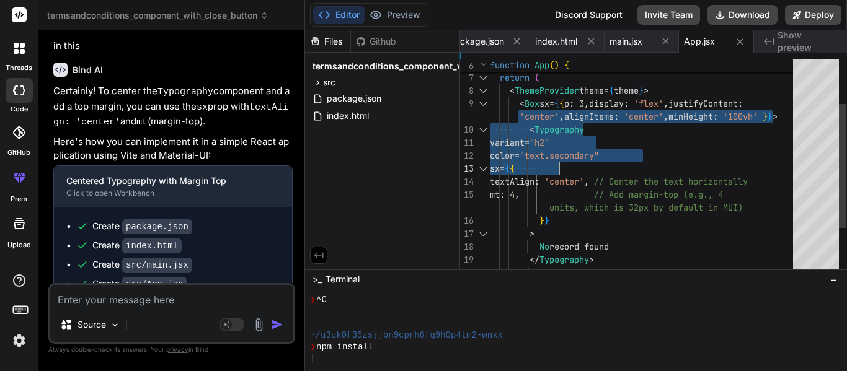
drag, startPoint x: 513, startPoint y: 104, endPoint x: 564, endPoint y: 163, distance: 77.8
click at [564, 163] on div "function App ( ) { return ( < ThemeProvider theme = { theme } > < Box sx = { { …" at bounding box center [645, 168] width 311 height 377
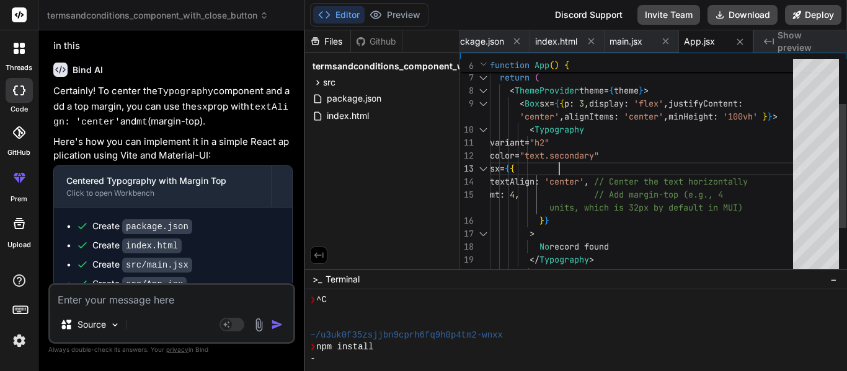
click at [565, 165] on div "function App ( ) { return ( < ThemeProvider theme = { theme } > < Box sx = { { …" at bounding box center [645, 168] width 311 height 377
drag, startPoint x: 527, startPoint y: 130, endPoint x: 529, endPoint y: 121, distance: 8.4
click at [539, 140] on div "function App ( ) { return ( < ThemeProvider theme = { theme } > < Box sx = { { …" at bounding box center [645, 168] width 311 height 377
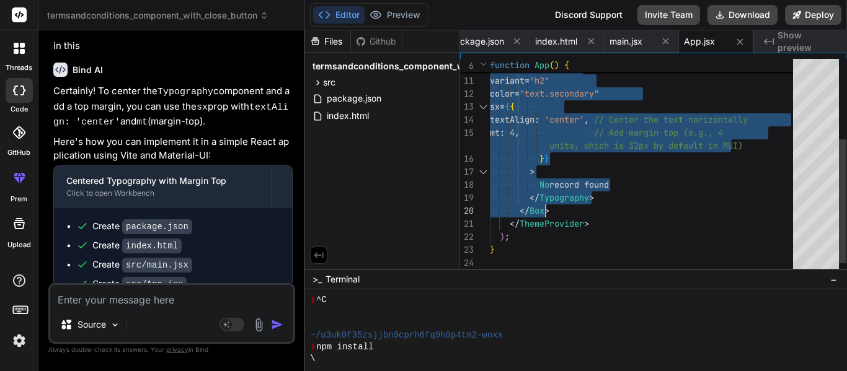
drag, startPoint x: 519, startPoint y: 102, endPoint x: 578, endPoint y: 205, distance: 118.6
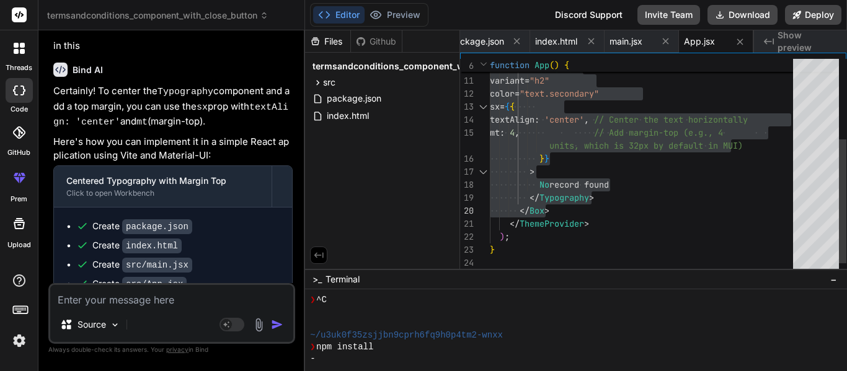
click at [697, 154] on div "'center' , alignItems : 'center' , minHeight : '100vh' } } > < Typography varia…" at bounding box center [645, 106] width 311 height 377
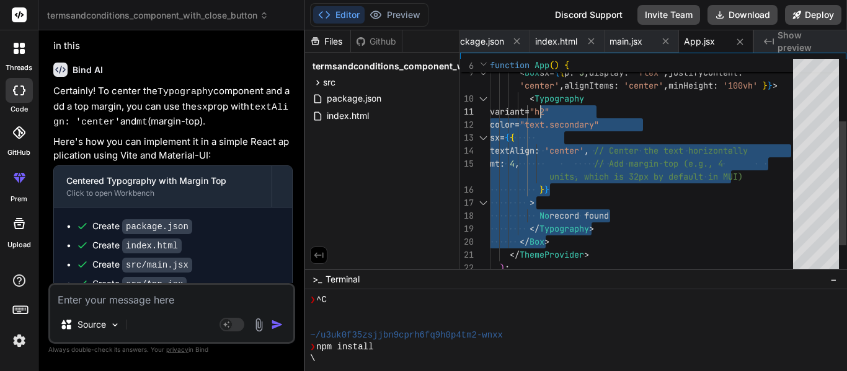
drag, startPoint x: 599, startPoint y: 229, endPoint x: 576, endPoint y: 197, distance: 39.9
click at [541, 116] on div "'center' , alignItems : 'center' , minHeight : '100vh' } } > < Typography varia…" at bounding box center [645, 137] width 311 height 377
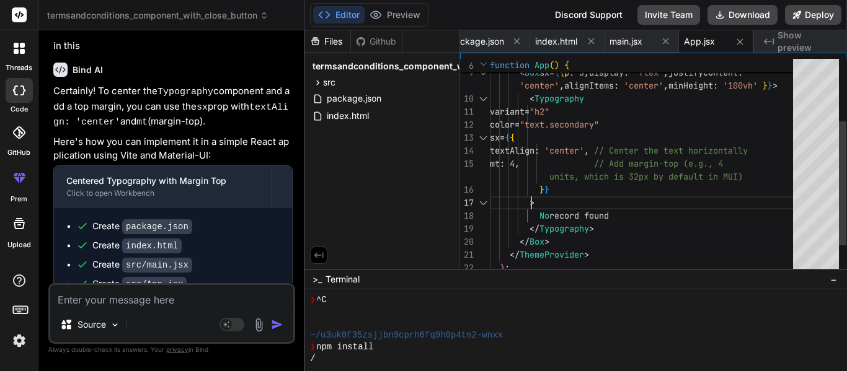
click at [576, 197] on div "'center' , alignItems : 'center' , minHeight : '100vh' } } > < Typography varia…" at bounding box center [645, 137] width 311 height 377
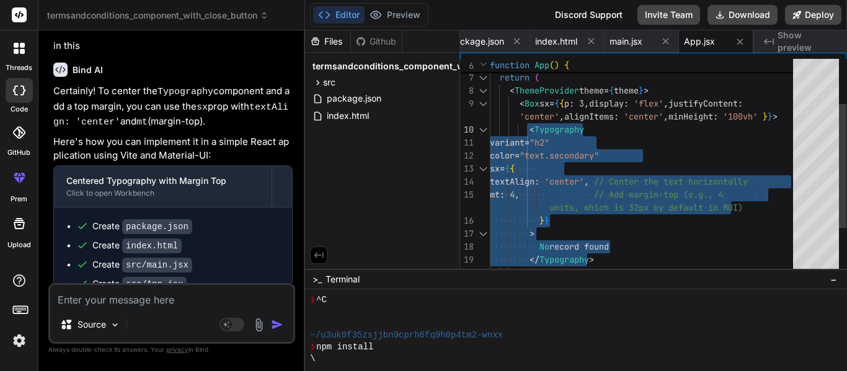
drag, startPoint x: 597, startPoint y: 227, endPoint x: 528, endPoint y: 127, distance: 121.2
click at [528, 127] on div "'center' , alignItems : 'center' , minHeight : '100vh' } } > < Typography varia…" at bounding box center [645, 168] width 311 height 377
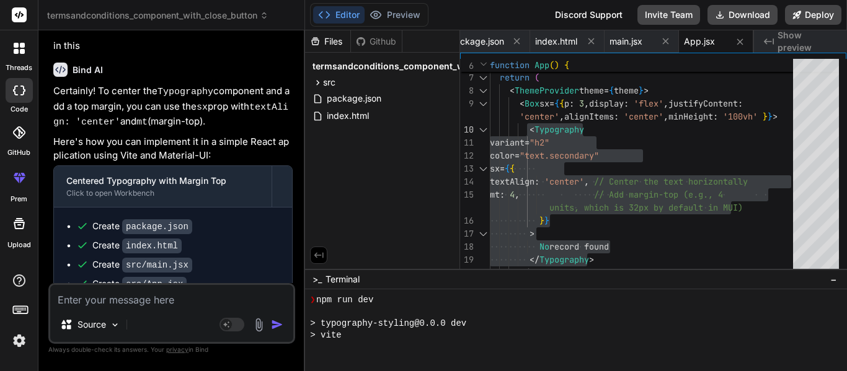
scroll to position [565, 0]
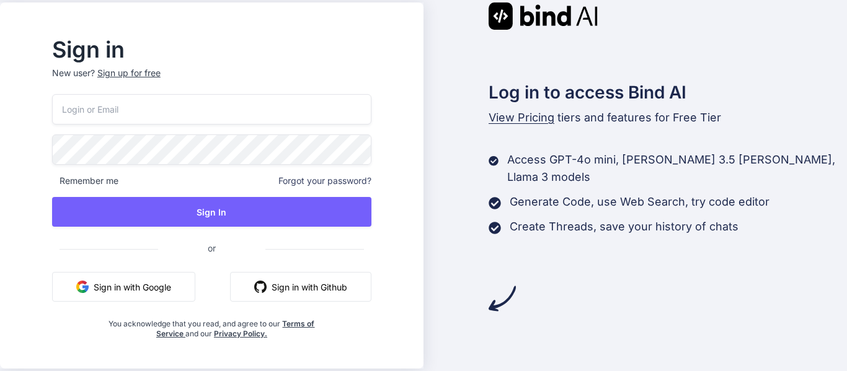
click at [227, 118] on input "email" at bounding box center [211, 109] width 319 height 30
type input "[EMAIL_ADDRESS][DOMAIN_NAME]"
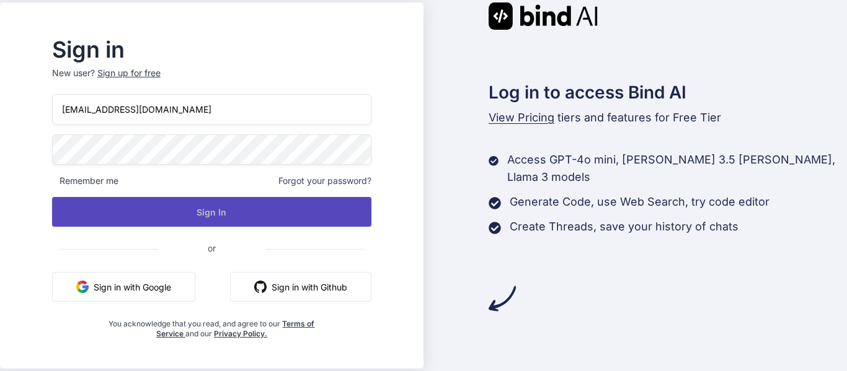
click at [184, 211] on button "Sign In" at bounding box center [211, 212] width 319 height 30
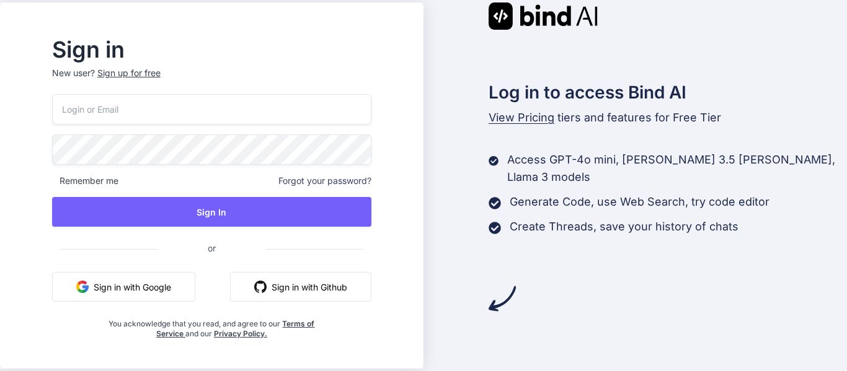
click at [244, 110] on input "email" at bounding box center [211, 109] width 319 height 30
paste input "[EMAIL_ADDRESS][DOMAIN_NAME]"
type input "[EMAIL_ADDRESS][DOMAIN_NAME]"
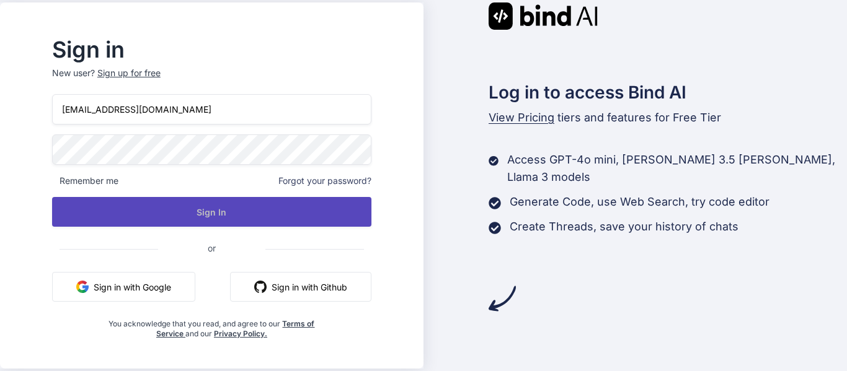
click at [144, 218] on button "Sign In" at bounding box center [211, 212] width 319 height 30
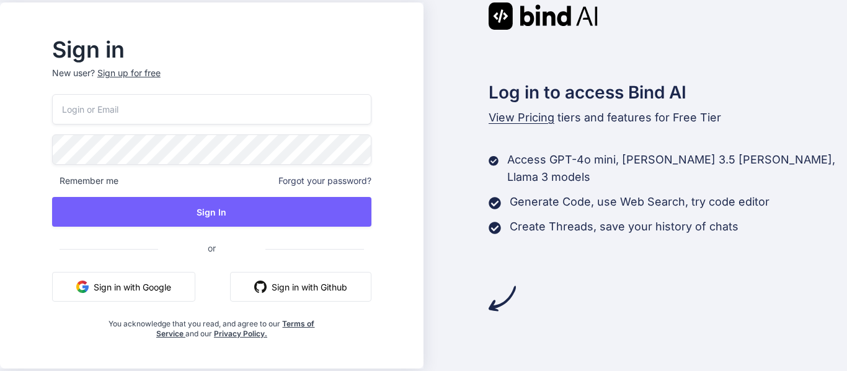
click at [172, 113] on input "email" at bounding box center [211, 109] width 319 height 30
paste input "[EMAIL_ADDRESS][DOMAIN_NAME]"
type input "[EMAIL_ADDRESS][DOMAIN_NAME]"
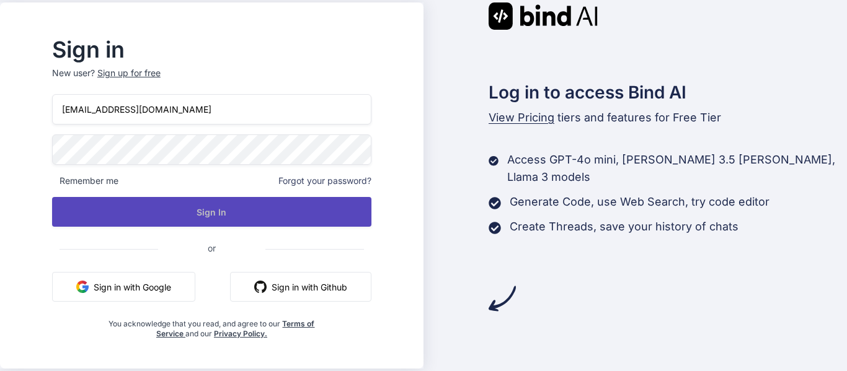
click at [142, 218] on button "Sign In" at bounding box center [211, 212] width 319 height 30
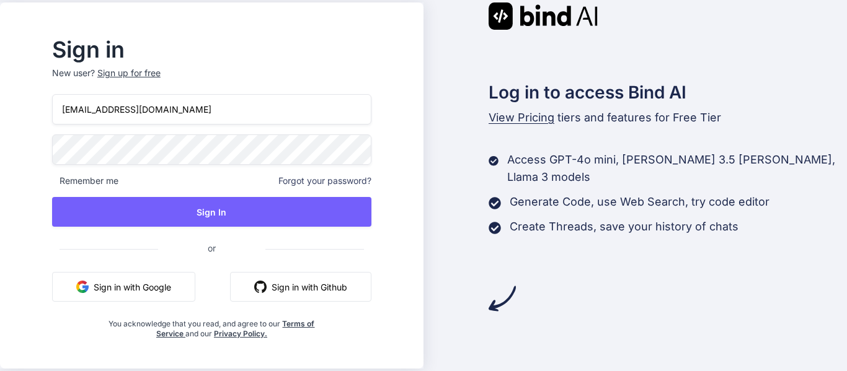
click at [0, 130] on html "Sign in New user? Sign up for free [EMAIL_ADDRESS][DOMAIN_NAME] Remember me For…" at bounding box center [423, 185] width 847 height 371
click at [146, 109] on input "[EMAIL_ADDRESS][DOMAIN_NAME]" at bounding box center [211, 109] width 319 height 30
drag, startPoint x: 177, startPoint y: 115, endPoint x: 22, endPoint y: 115, distance: 154.3
click at [22, 115] on div "Sign in New user? Sign up for free [EMAIL_ADDRESS][DOMAIN_NAME] Remember me For…" at bounding box center [423, 185] width 847 height 371
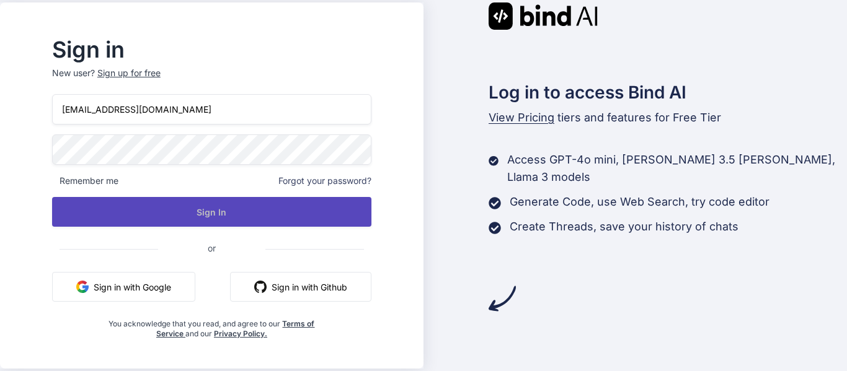
type input "[EMAIL_ADDRESS][DOMAIN_NAME]"
click at [108, 211] on button "Sign In" at bounding box center [211, 212] width 319 height 30
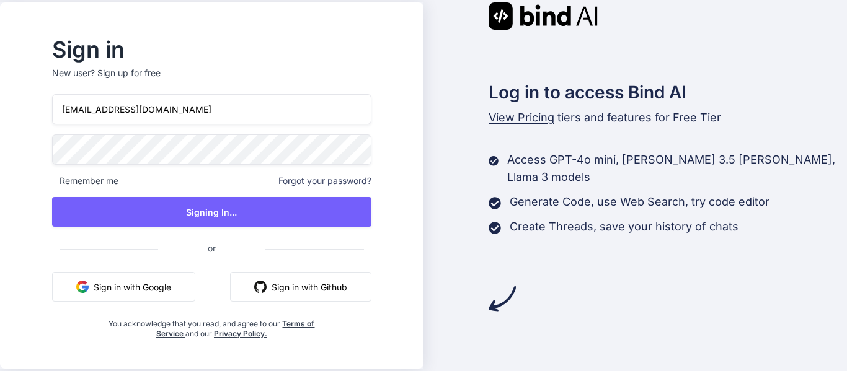
drag, startPoint x: 186, startPoint y: 120, endPoint x: 32, endPoint y: 102, distance: 154.7
click at [32, 102] on div "Sign in New user? Sign up for free [EMAIL_ADDRESS][DOMAIN_NAME] Remember me For…" at bounding box center [423, 185] width 847 height 371
